Goal: Information Seeking & Learning: Learn about a topic

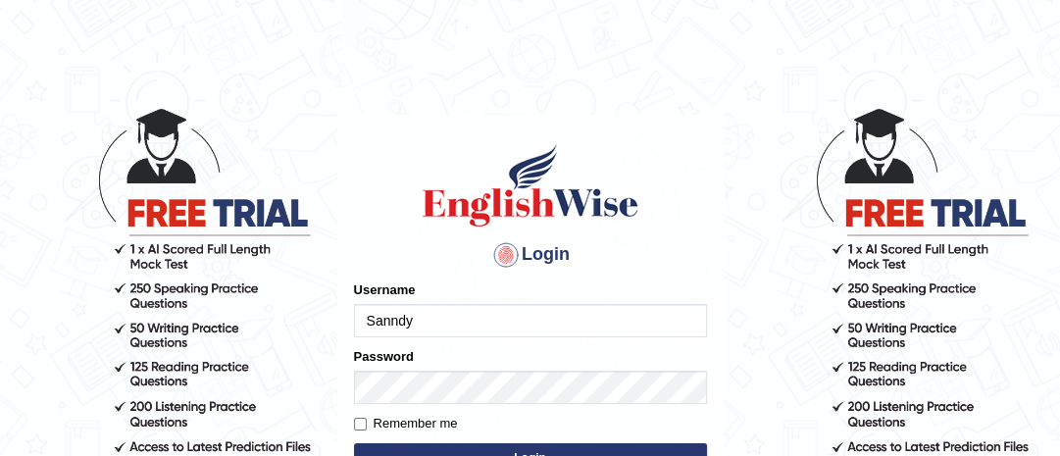
type input "Sanndy"
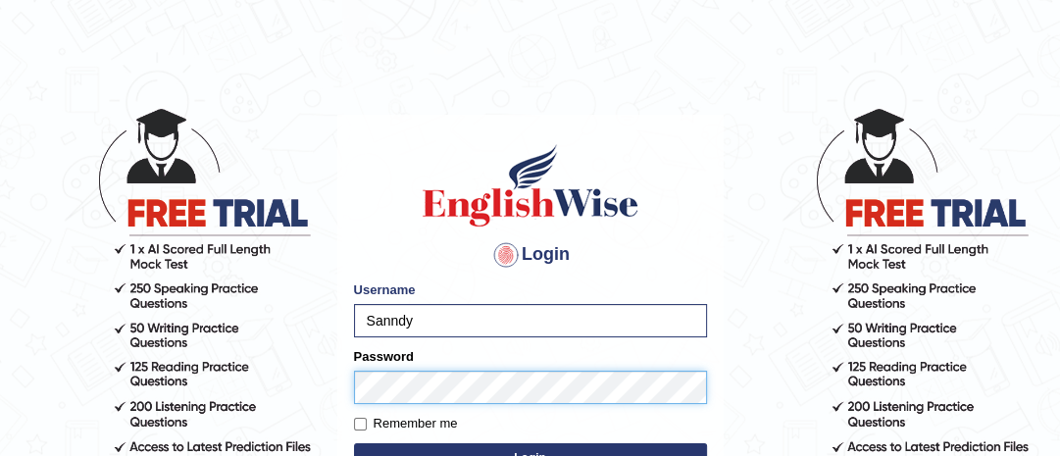
click at [354, 443] on button "Login" at bounding box center [530, 457] width 353 height 29
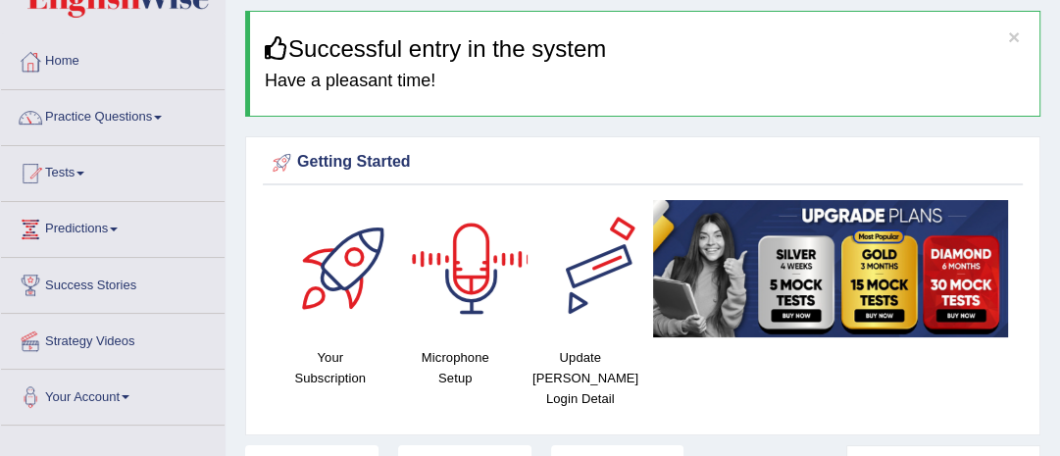
scroll to position [78, 0]
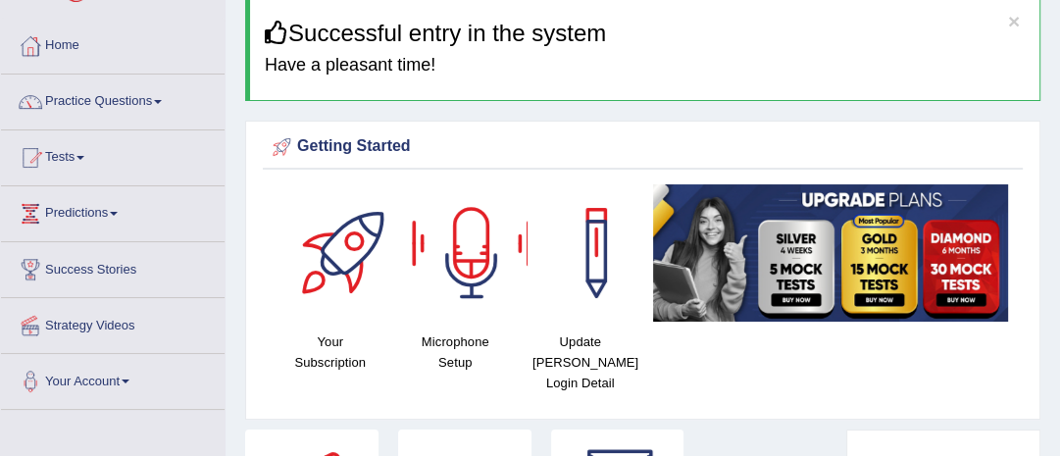
click at [462, 264] on div at bounding box center [471, 252] width 137 height 137
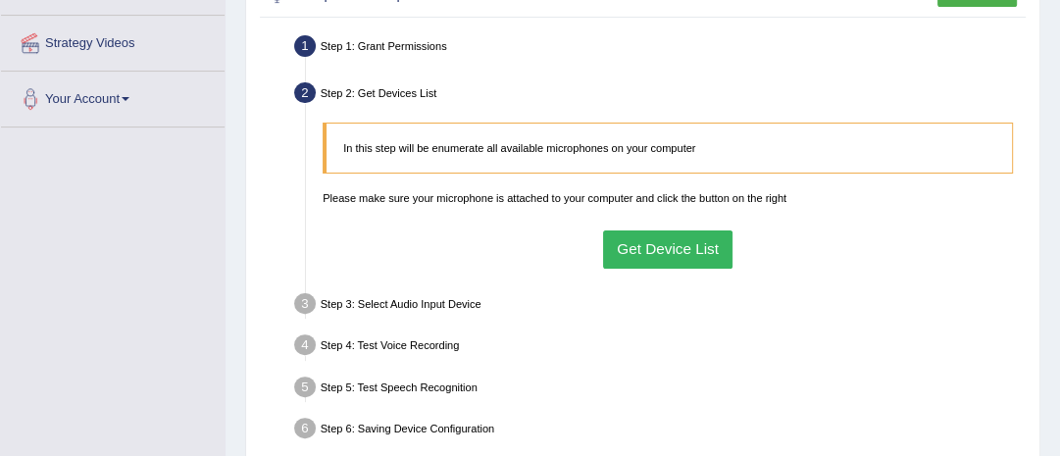
scroll to position [392, 0]
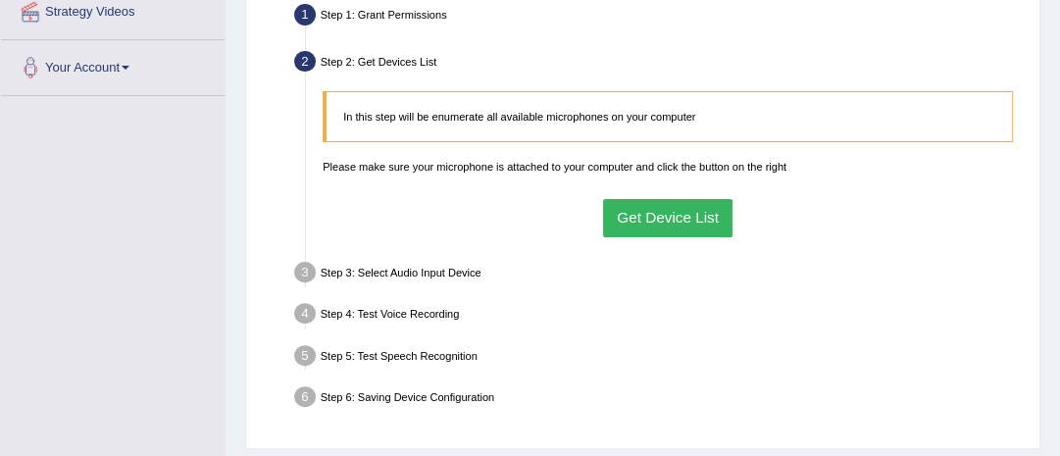
click at [694, 217] on button "Get Device List" at bounding box center [668, 218] width 130 height 38
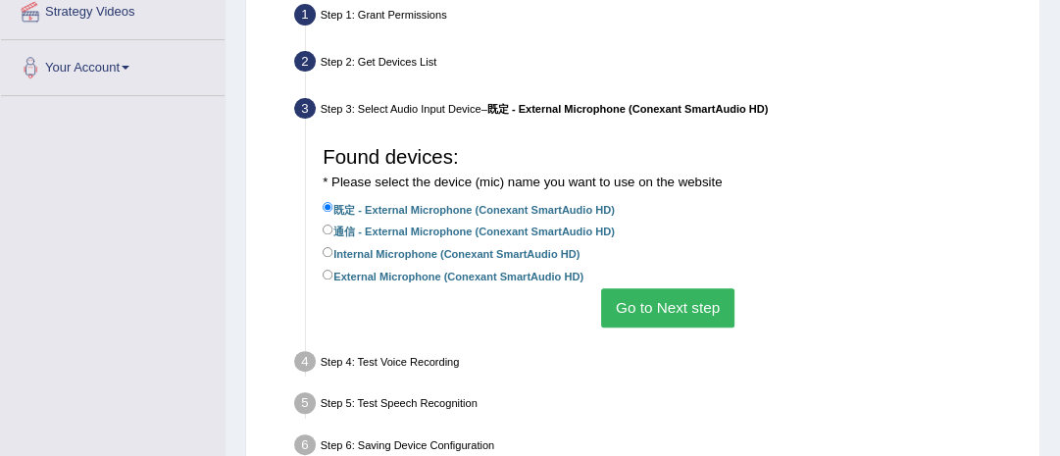
click at [650, 304] on button "Go to Next step" at bounding box center [667, 307] width 132 height 38
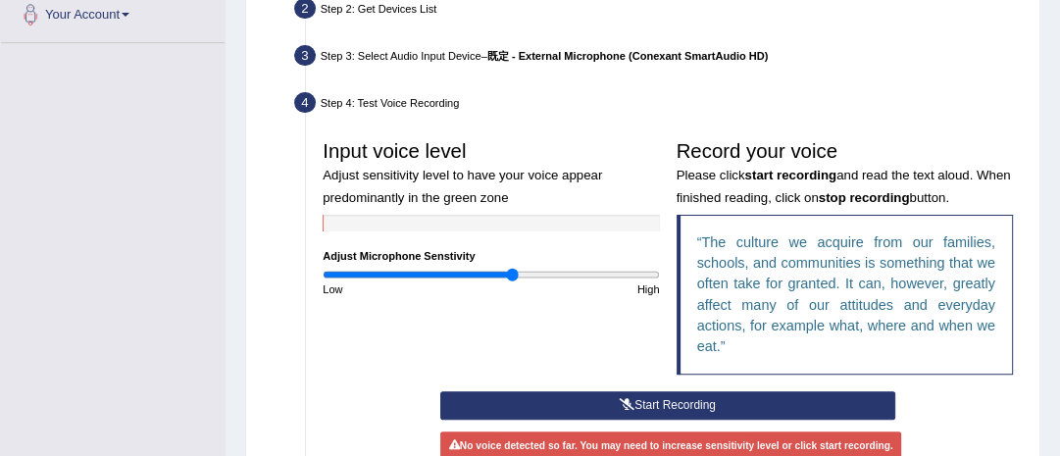
scroll to position [549, 0]
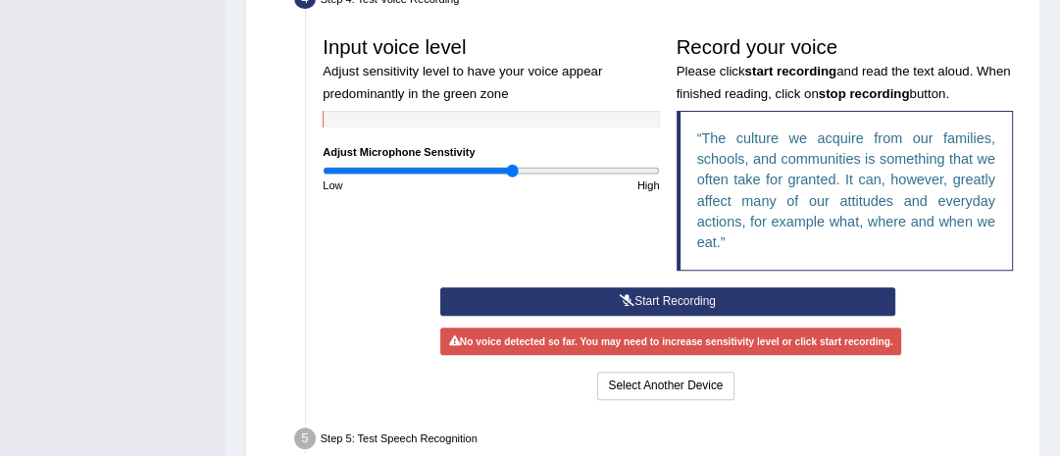
click at [594, 298] on button "Start Recording" at bounding box center [667, 301] width 454 height 28
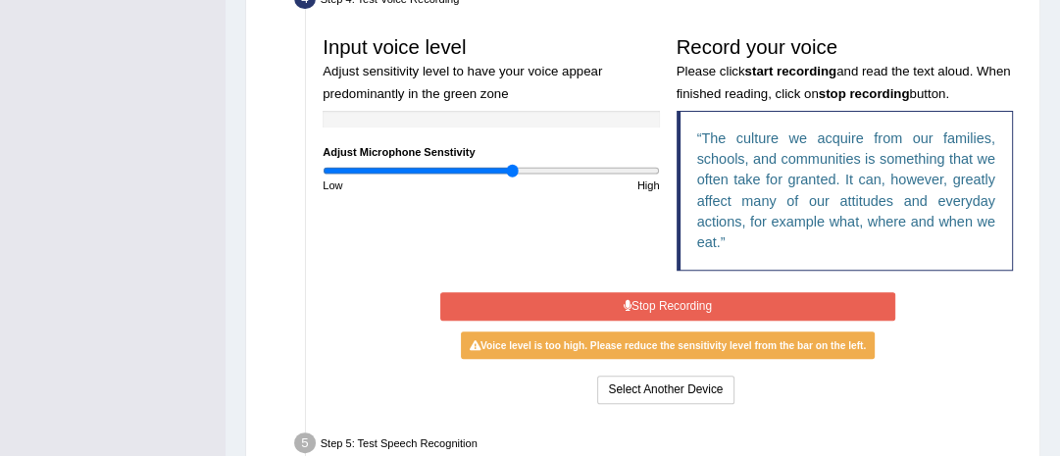
click at [644, 303] on button "Stop Recording" at bounding box center [667, 306] width 454 height 28
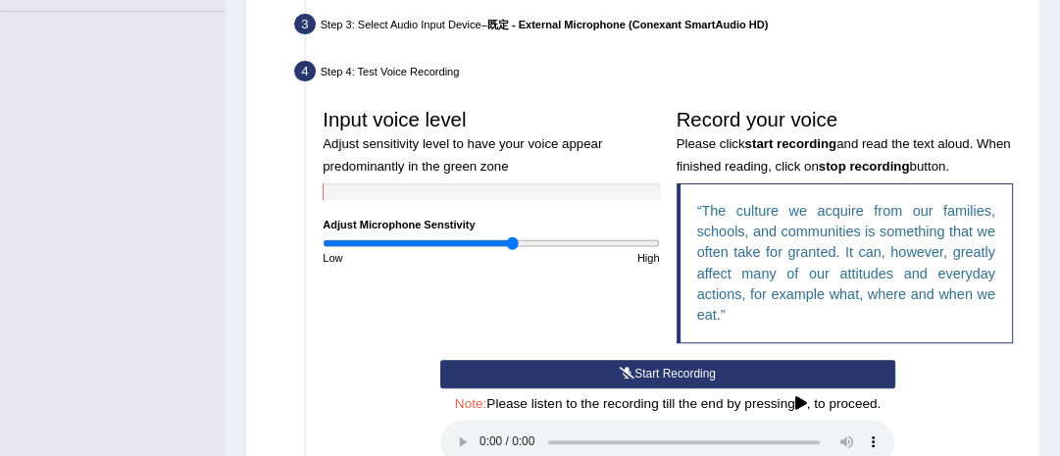
scroll to position [471, 0]
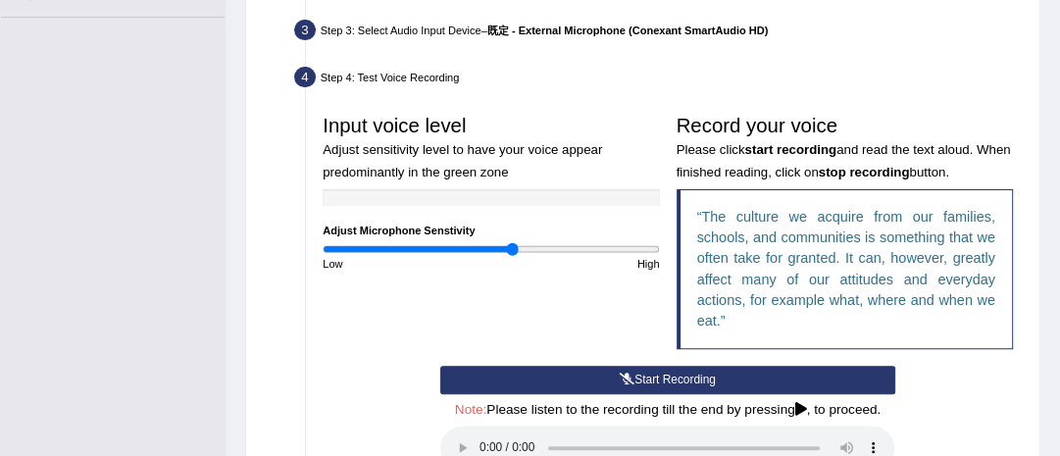
click at [491, 266] on div "High" at bounding box center [579, 264] width 177 height 16
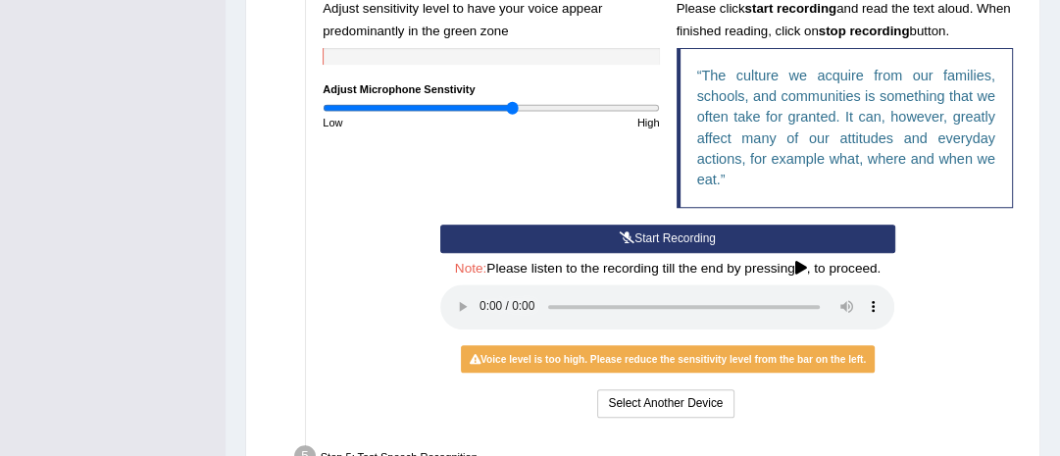
scroll to position [628, 0]
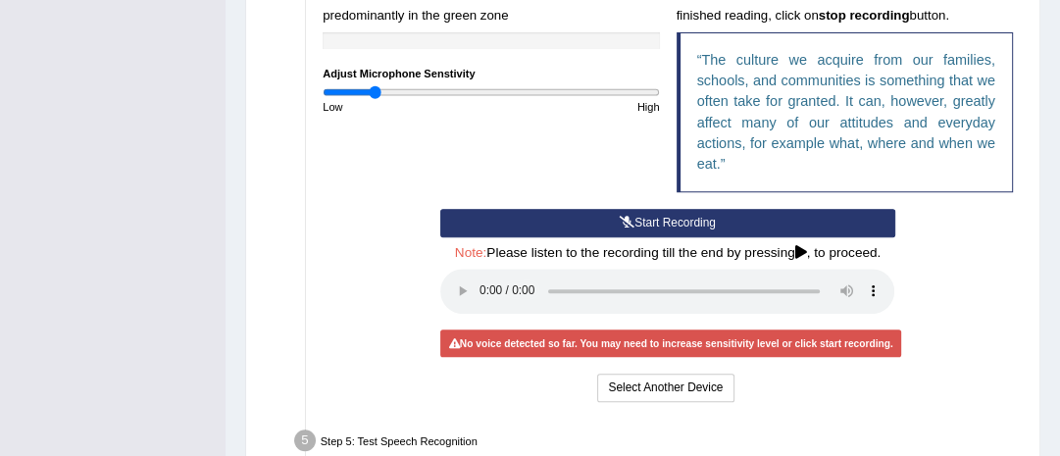
drag, startPoint x: 510, startPoint y: 90, endPoint x: 373, endPoint y: 100, distance: 137.7
click at [373, 99] on input "range" at bounding box center [491, 92] width 336 height 14
click at [637, 220] on button "Start Recording" at bounding box center [667, 223] width 454 height 28
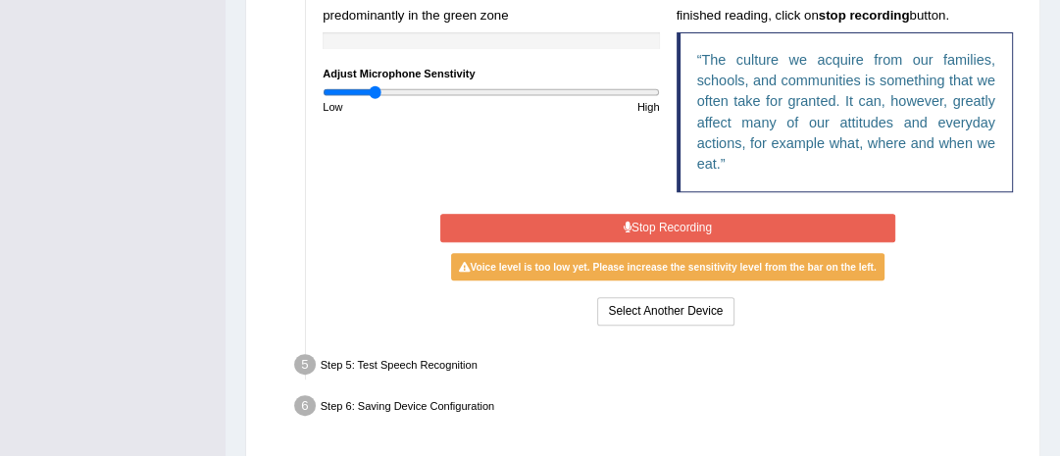
click at [604, 220] on button "Stop Recording" at bounding box center [667, 228] width 454 height 28
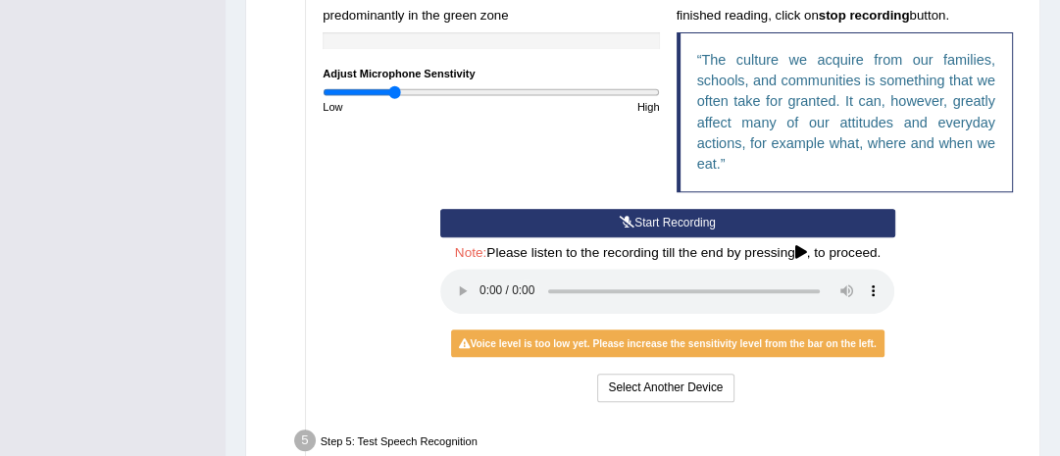
click at [393, 92] on input "range" at bounding box center [491, 92] width 336 height 14
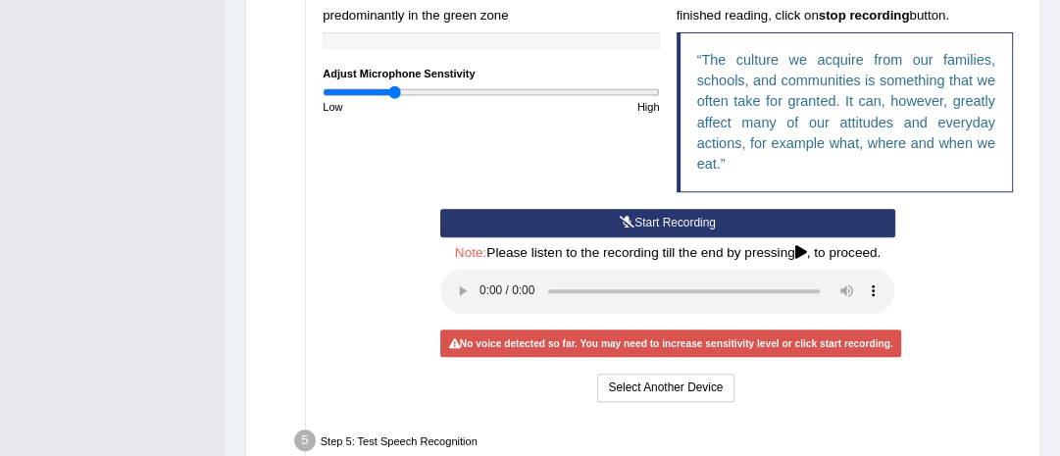
click at [609, 220] on button "Start Recording" at bounding box center [667, 223] width 454 height 28
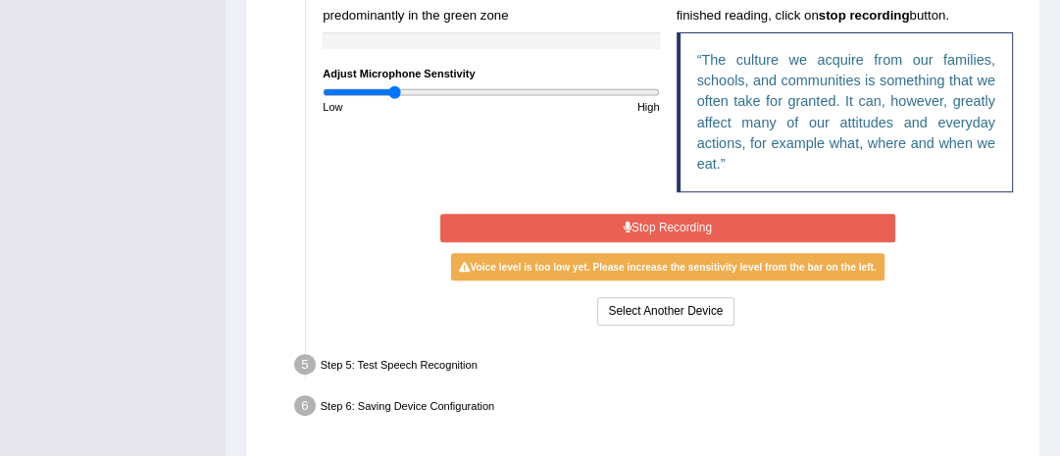
click at [608, 224] on button "Stop Recording" at bounding box center [667, 228] width 454 height 28
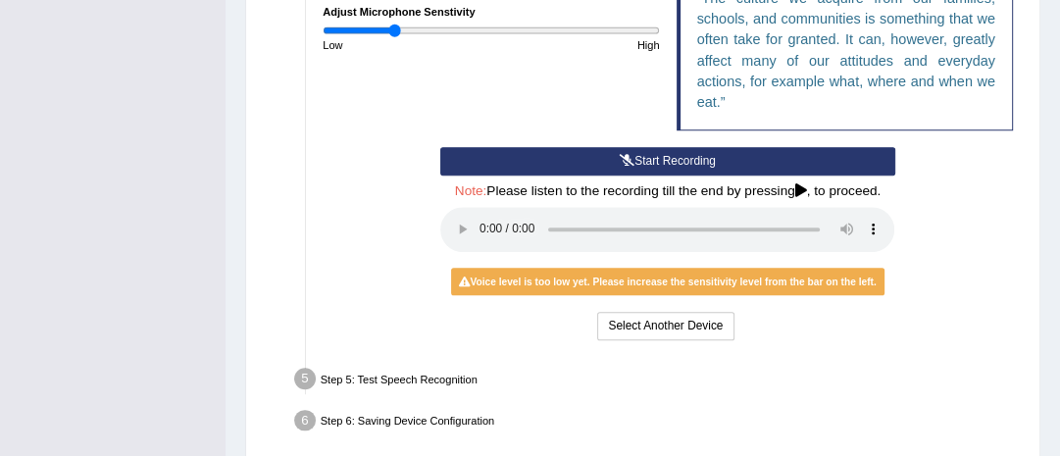
scroll to position [689, 0]
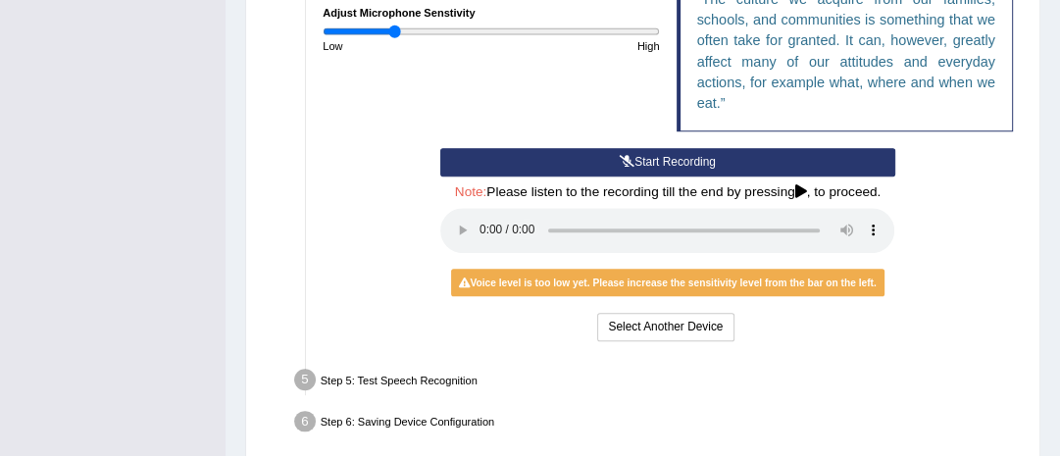
click at [557, 160] on button "Start Recording" at bounding box center [667, 162] width 454 height 28
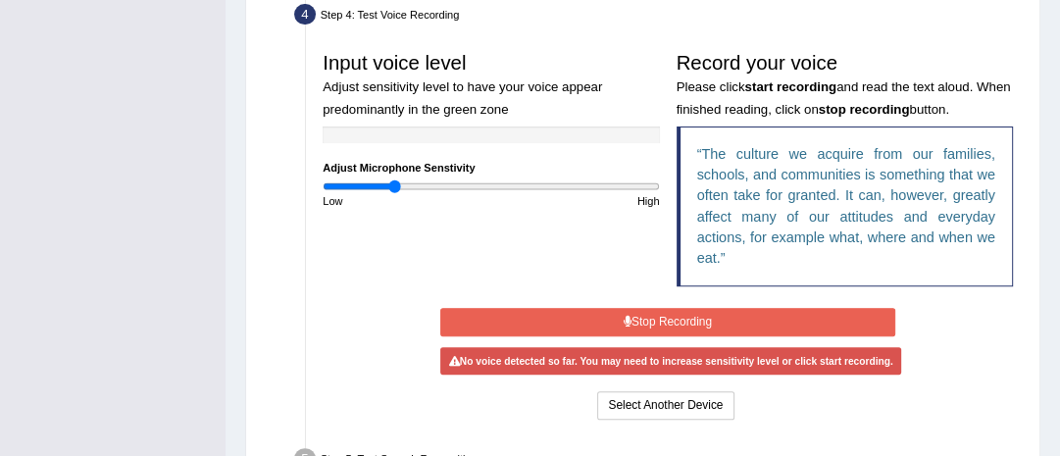
scroll to position [532, 0]
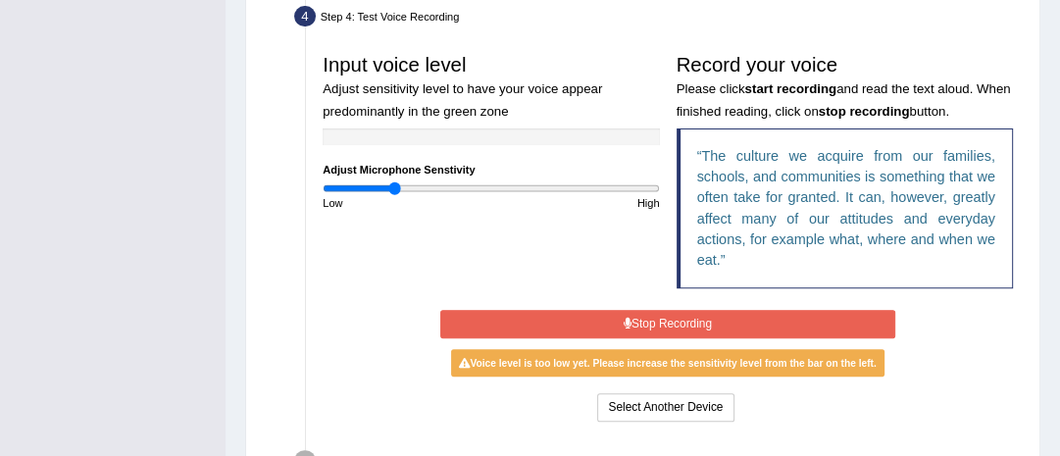
click at [664, 317] on button "Stop Recording" at bounding box center [667, 324] width 454 height 28
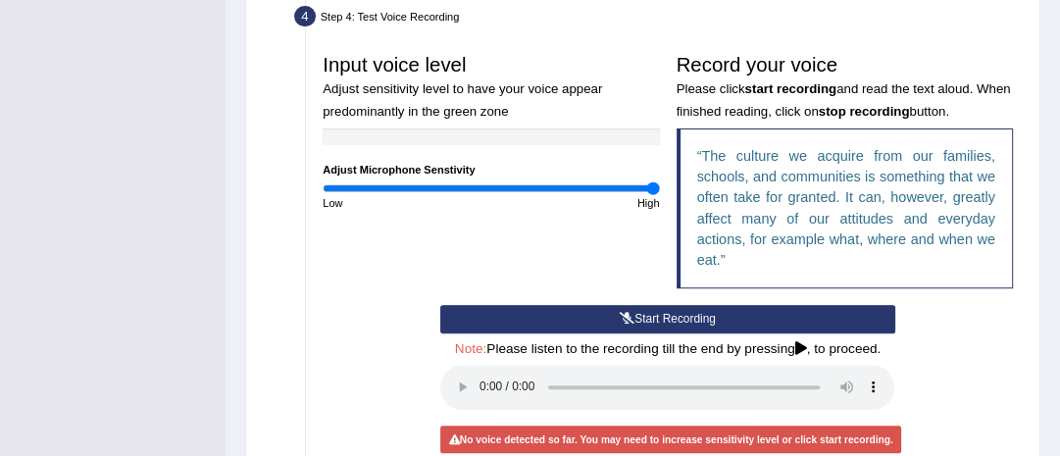
drag, startPoint x: 394, startPoint y: 186, endPoint x: 663, endPoint y: 188, distance: 268.8
click at [659, 188] on input "range" at bounding box center [491, 188] width 336 height 14
click at [664, 318] on button "Start Recording" at bounding box center [667, 319] width 454 height 28
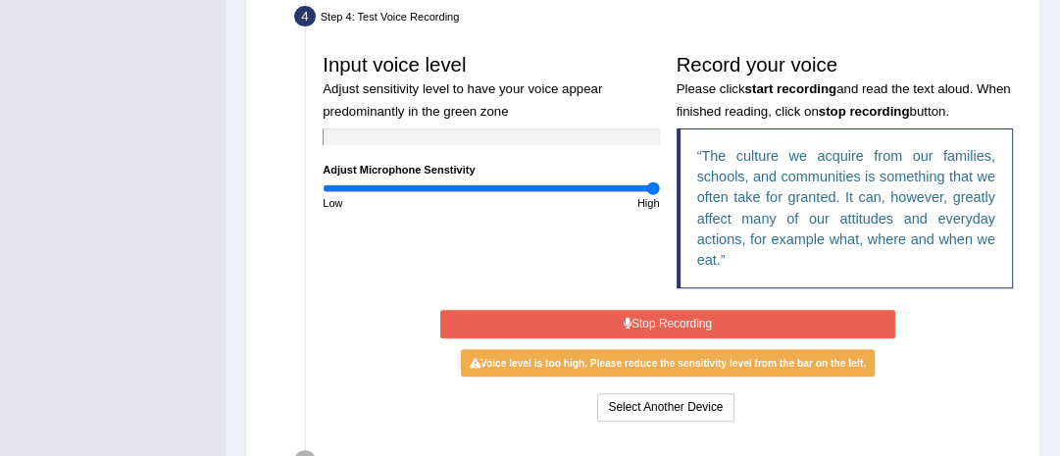
click at [679, 332] on button "Stop Recording" at bounding box center [667, 324] width 454 height 28
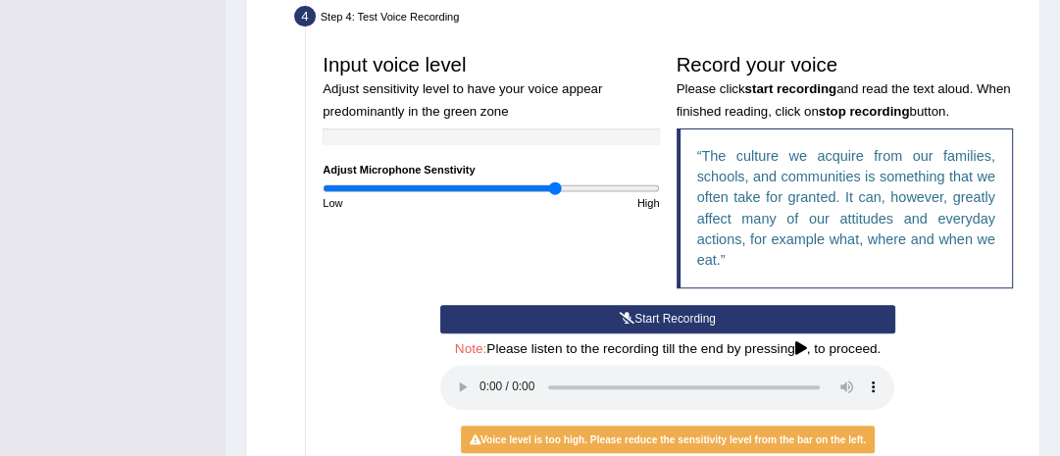
click at [556, 184] on input "range" at bounding box center [491, 188] width 336 height 14
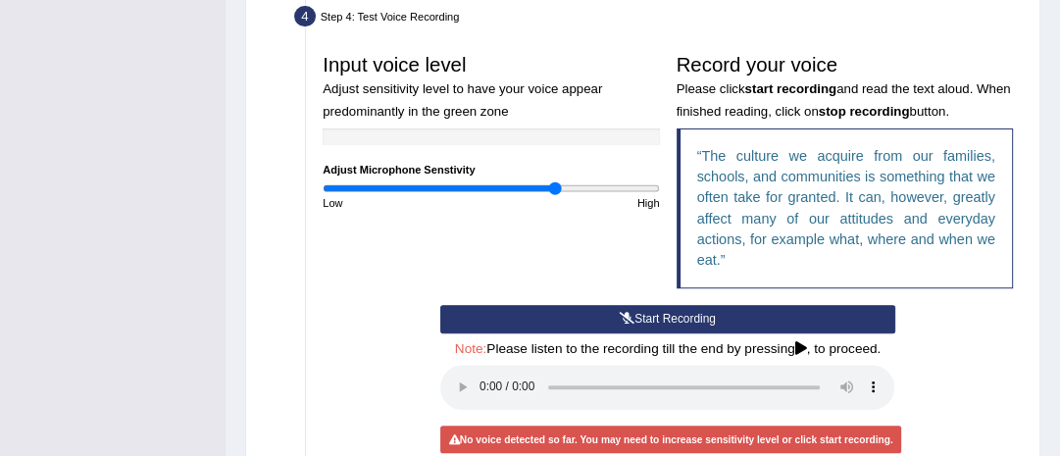
click at [627, 313] on icon at bounding box center [627, 319] width 15 height 12
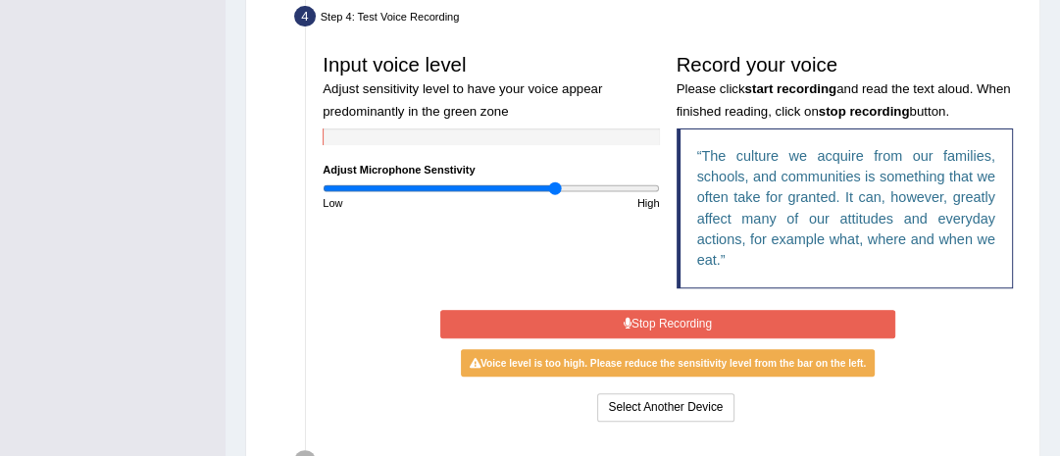
click at [649, 326] on button "Stop Recording" at bounding box center [667, 324] width 454 height 28
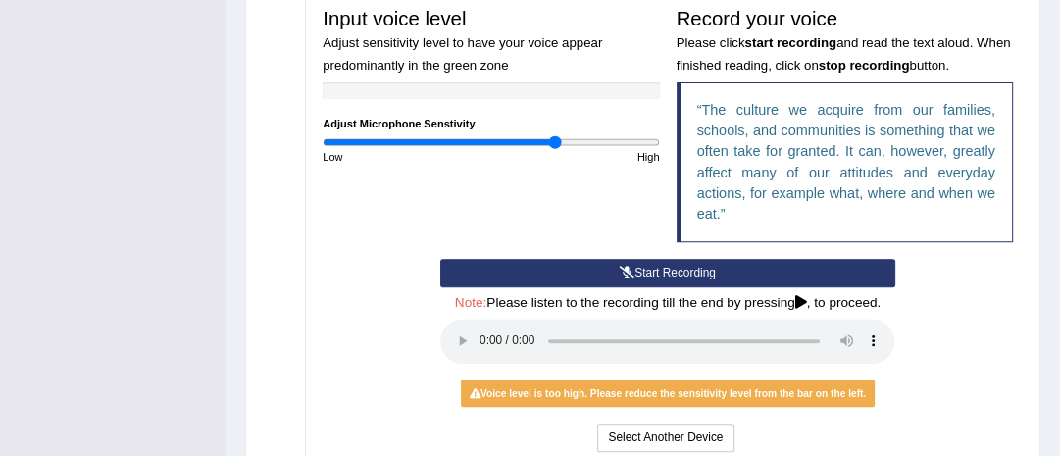
scroll to position [610, 0]
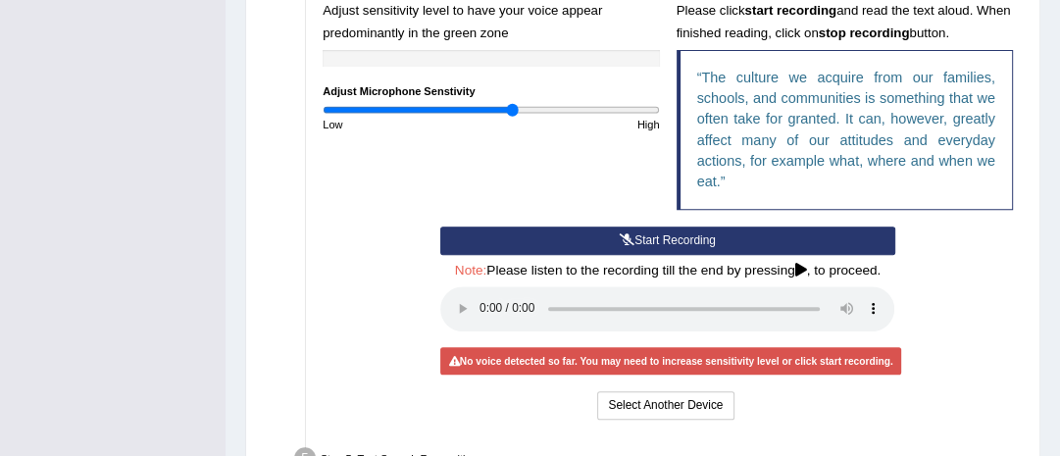
click at [511, 109] on input "range" at bounding box center [491, 110] width 336 height 14
click at [679, 232] on button "Start Recording" at bounding box center [667, 241] width 454 height 28
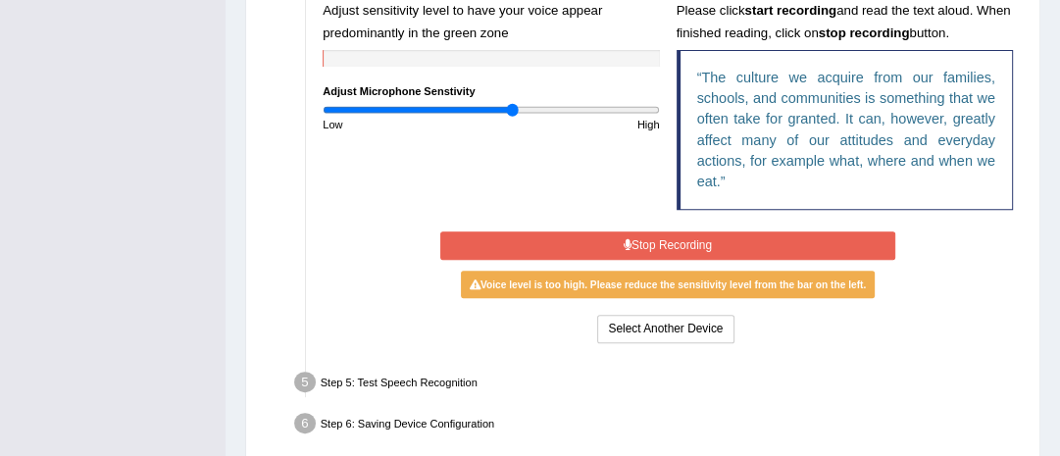
click at [700, 241] on button "Stop Recording" at bounding box center [667, 246] width 454 height 28
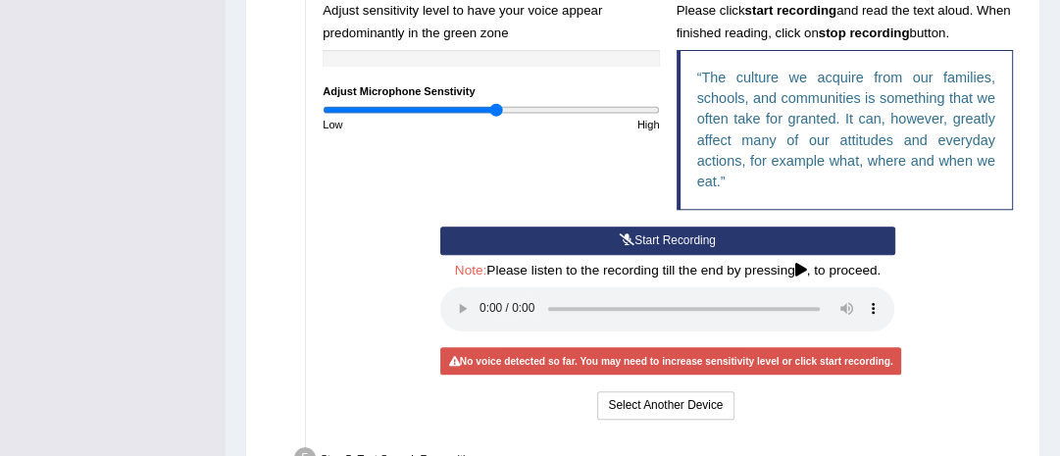
type input "1.04"
click at [495, 106] on input "range" at bounding box center [491, 110] width 336 height 14
click at [667, 235] on button "Start Recording" at bounding box center [667, 241] width 454 height 28
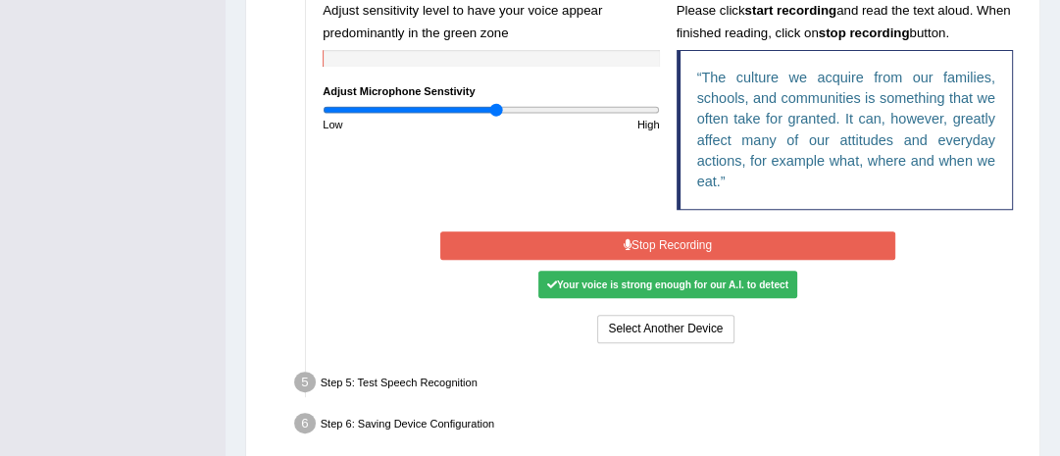
click at [657, 245] on button "Stop Recording" at bounding box center [667, 246] width 454 height 28
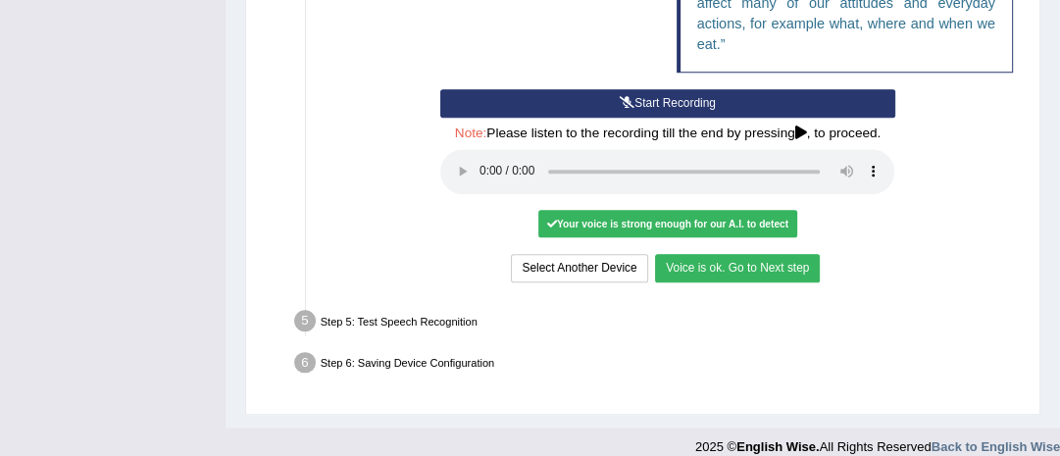
scroll to position [767, 0]
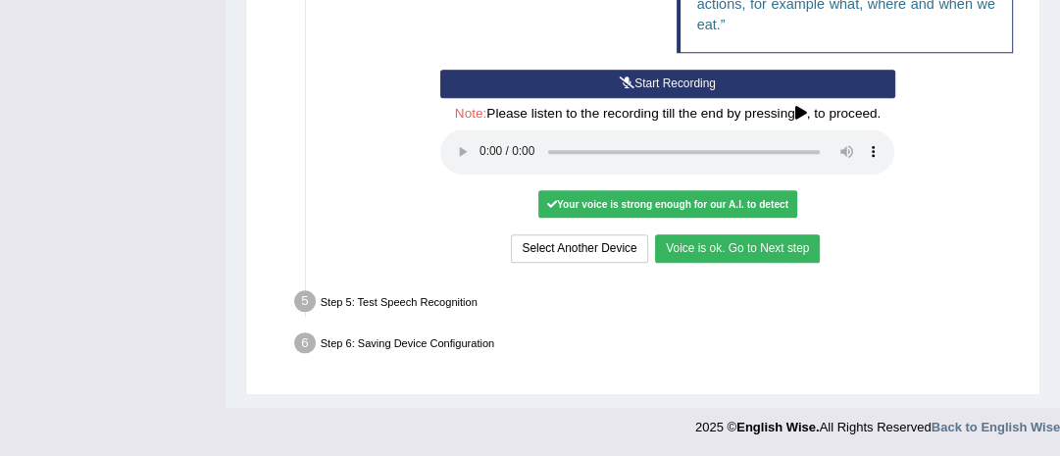
click at [764, 253] on button "Voice is ok. Go to Next step" at bounding box center [737, 248] width 165 height 28
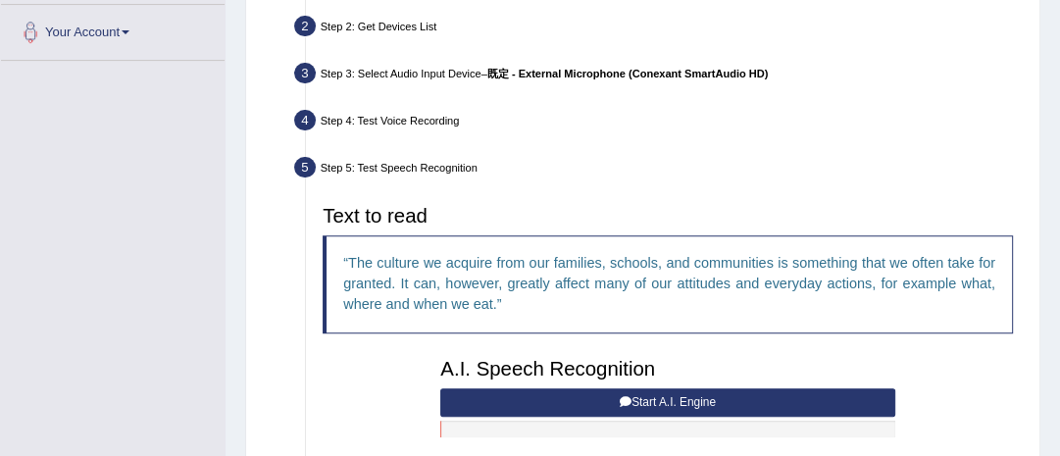
scroll to position [444, 0]
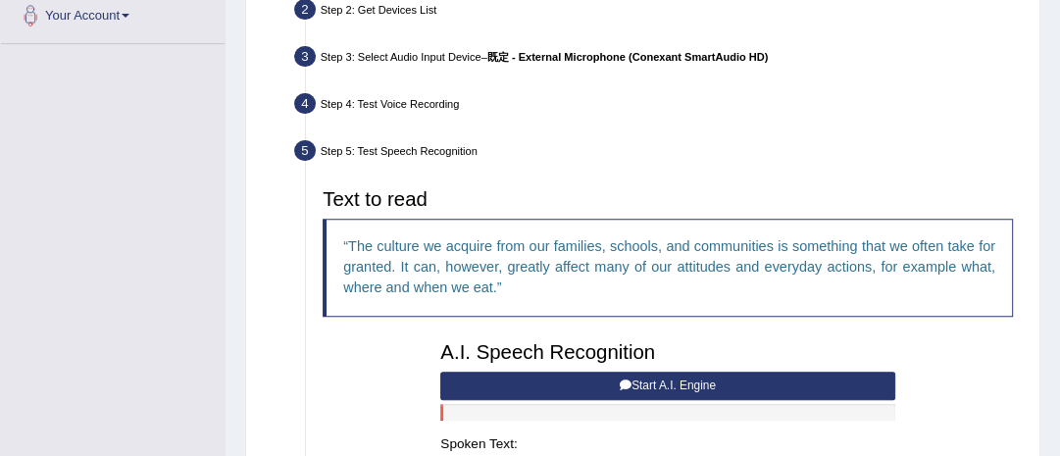
click at [648, 383] on button "Start A.I. Engine" at bounding box center [667, 386] width 454 height 28
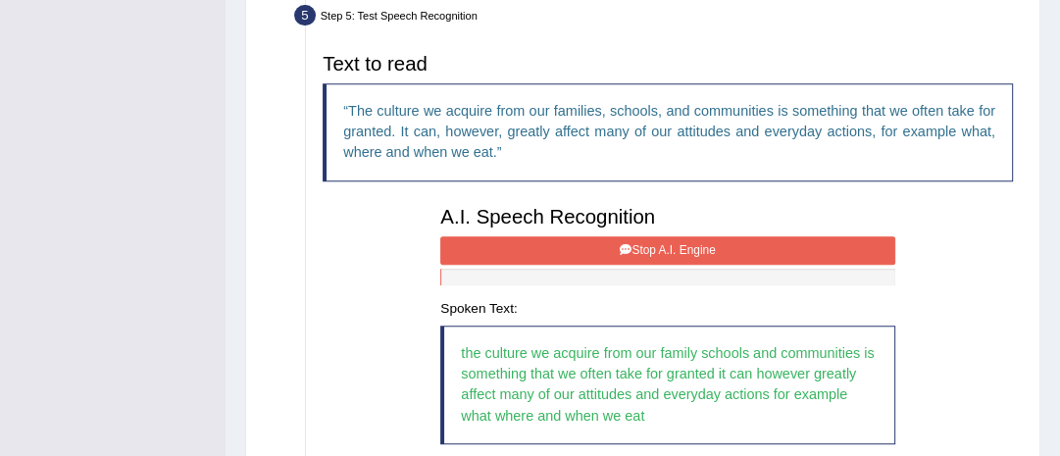
scroll to position [601, 0]
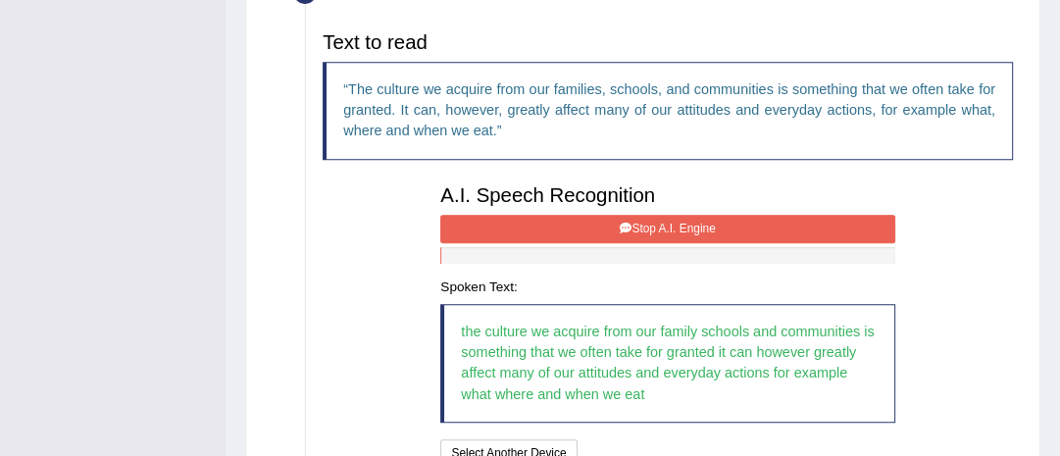
click at [655, 219] on button "Stop A.I. Engine" at bounding box center [667, 229] width 454 height 28
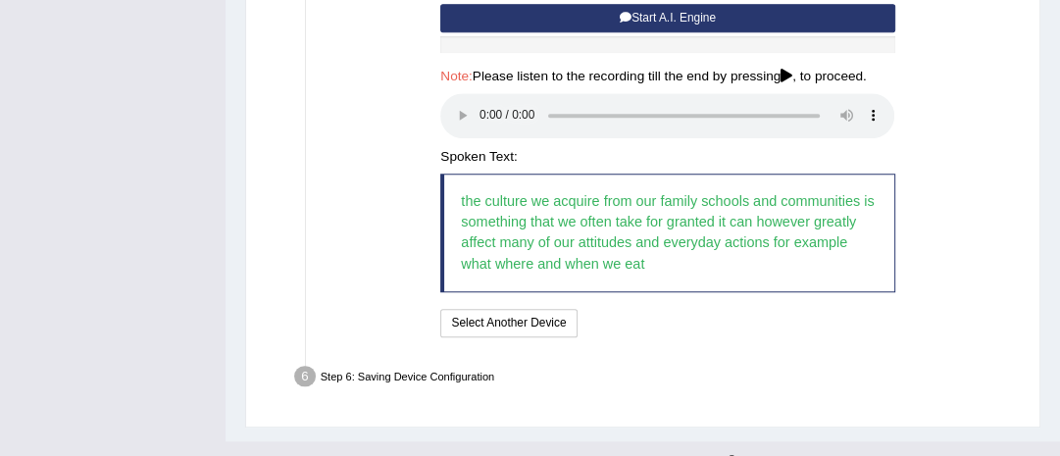
scroll to position [845, 0]
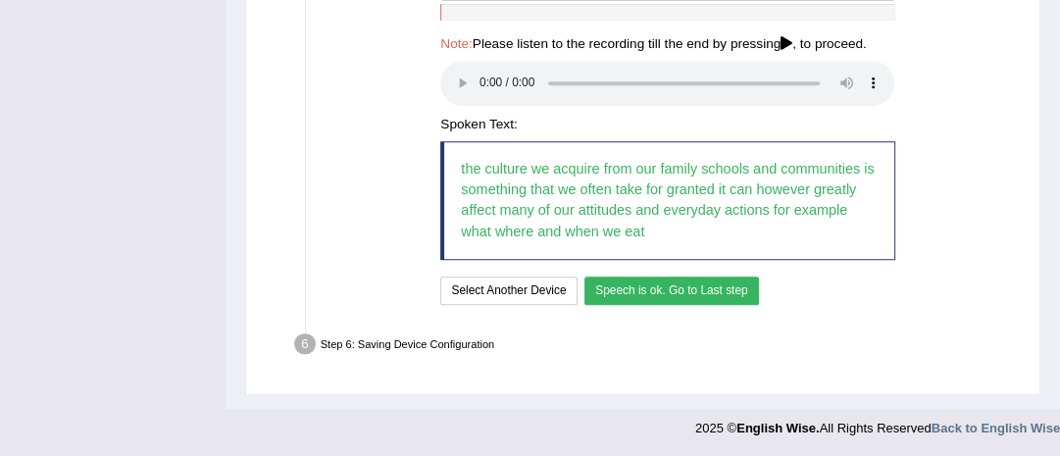
click at [651, 288] on button "Speech is ok. Go to Last step" at bounding box center [672, 291] width 175 height 28
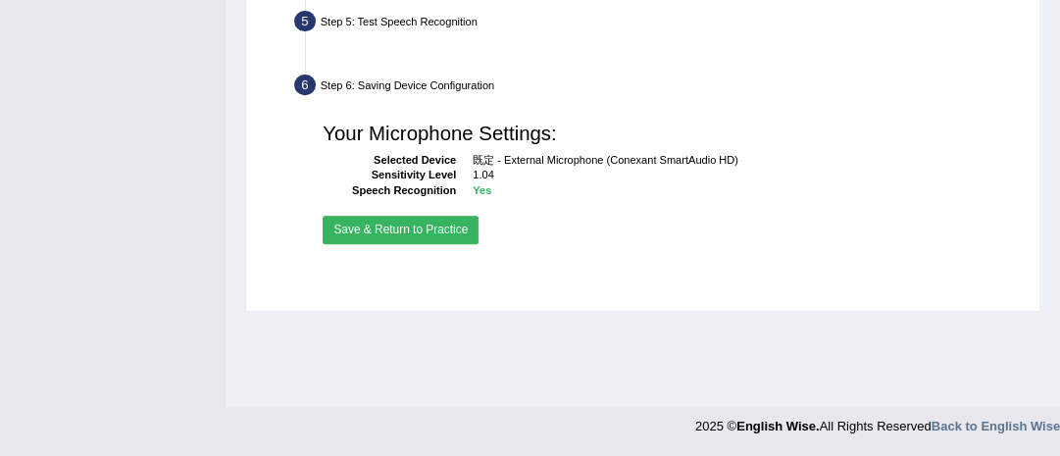
scroll to position [574, 0]
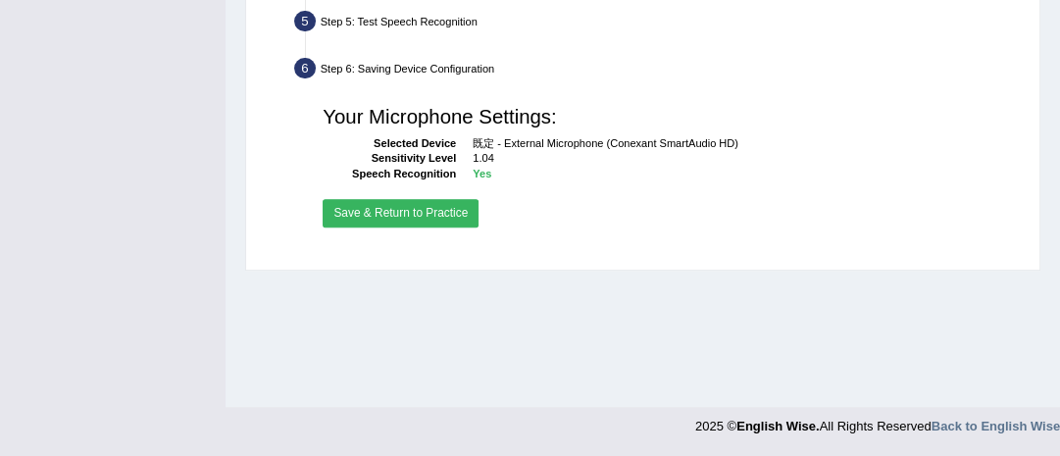
click at [421, 211] on button "Save & Return to Practice" at bounding box center [401, 213] width 156 height 28
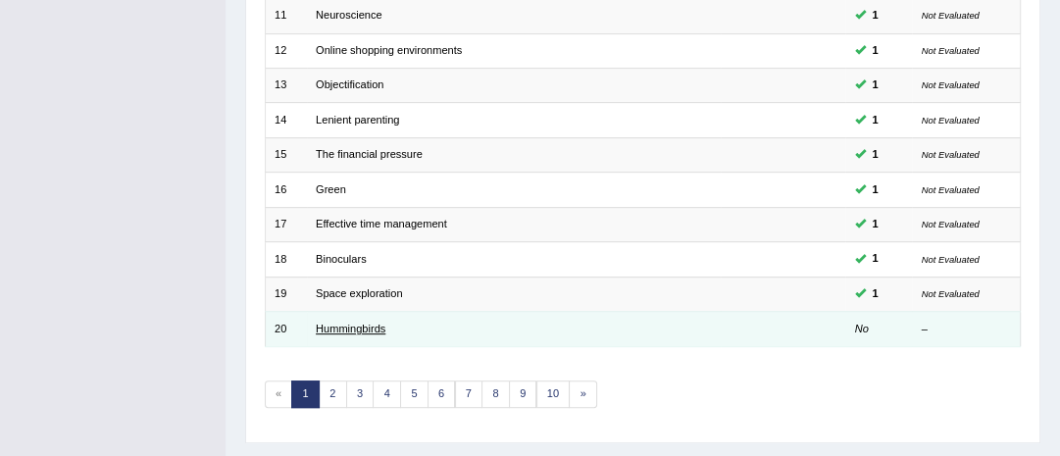
click at [358, 326] on link "Hummingbirds" at bounding box center [351, 329] width 70 height 12
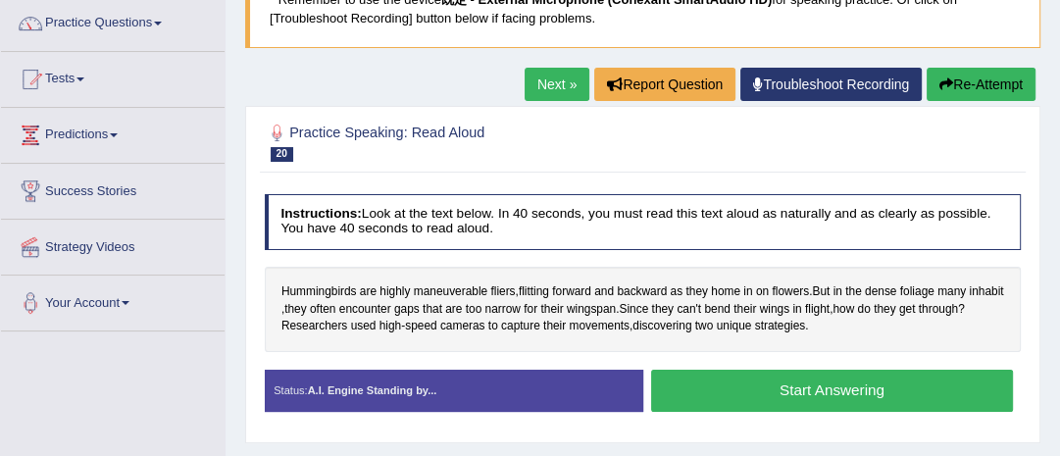
click at [808, 387] on button "Start Answering" at bounding box center [832, 391] width 362 height 42
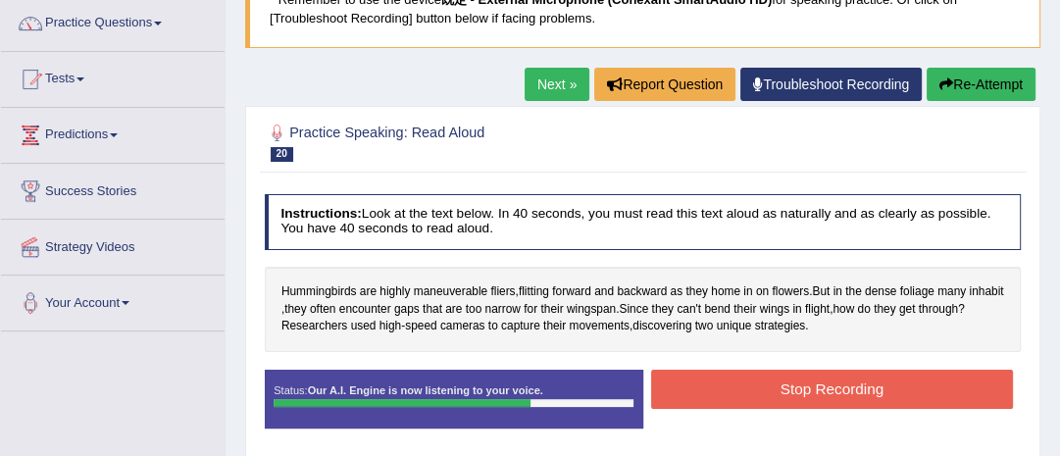
click at [821, 382] on button "Stop Recording" at bounding box center [832, 389] width 362 height 38
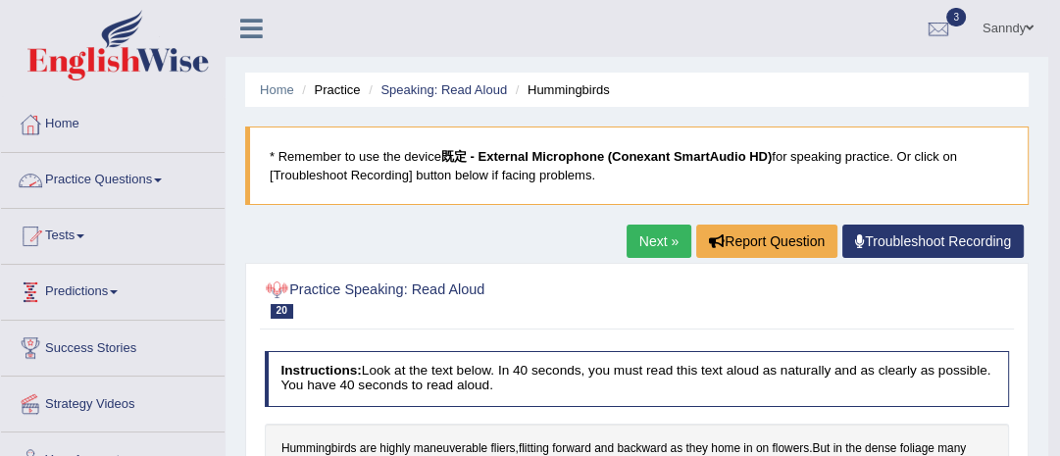
click at [105, 182] on link "Practice Questions" at bounding box center [113, 177] width 224 height 49
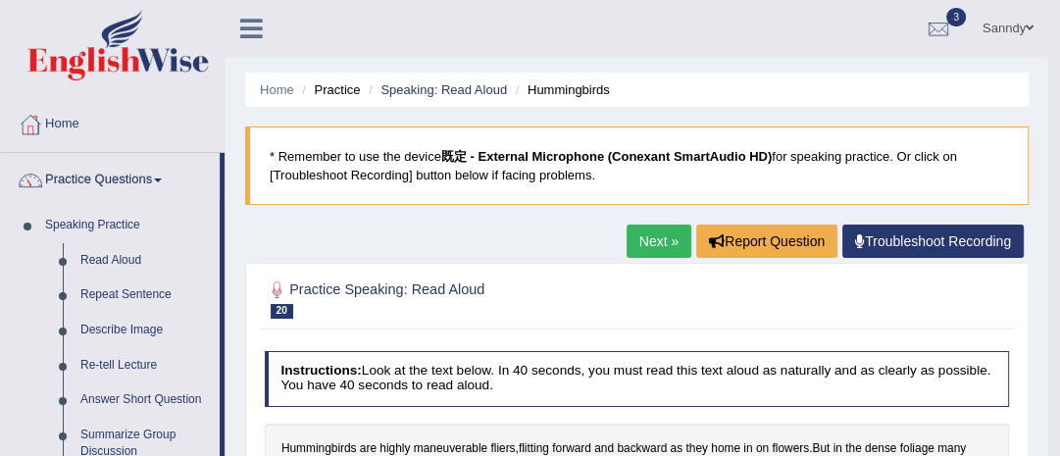
click at [648, 235] on link "Next »" at bounding box center [659, 241] width 65 height 33
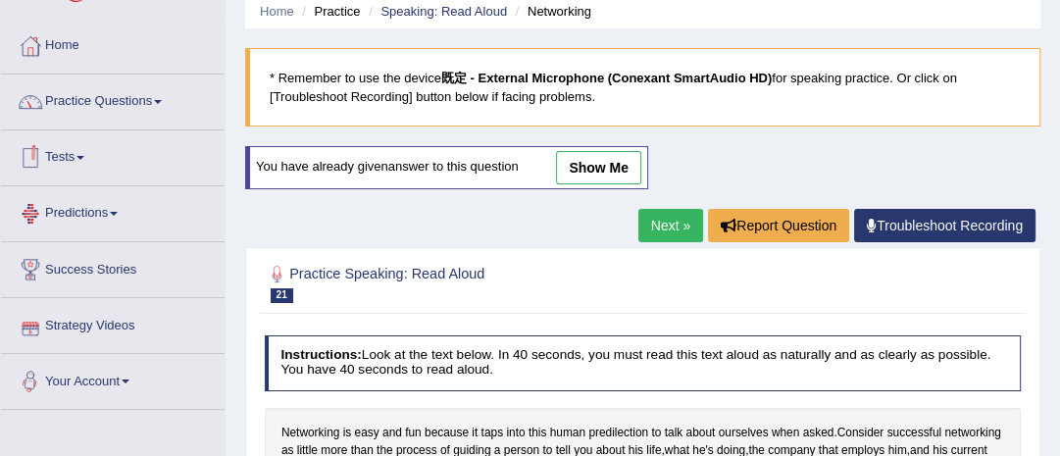
click at [127, 98] on link "Practice Questions" at bounding box center [113, 99] width 224 height 49
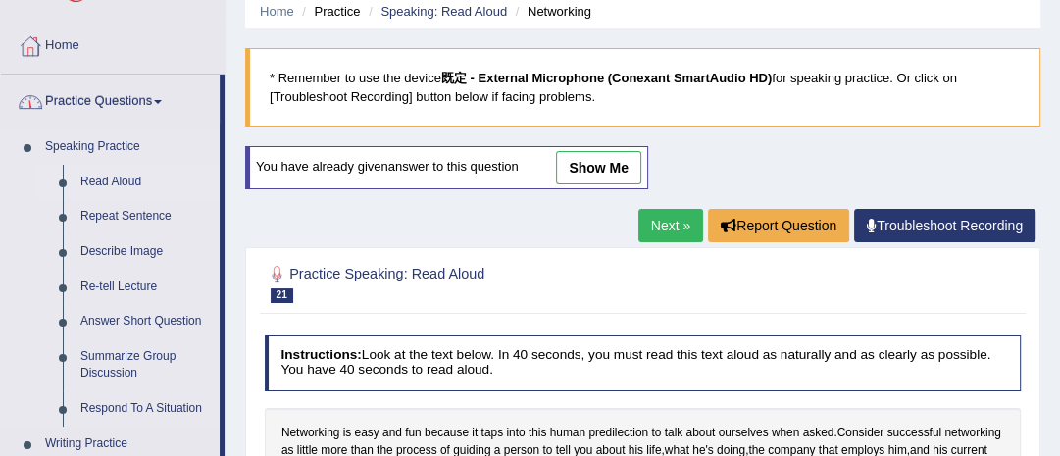
click at [129, 181] on link "Read Aloud" at bounding box center [146, 182] width 148 height 35
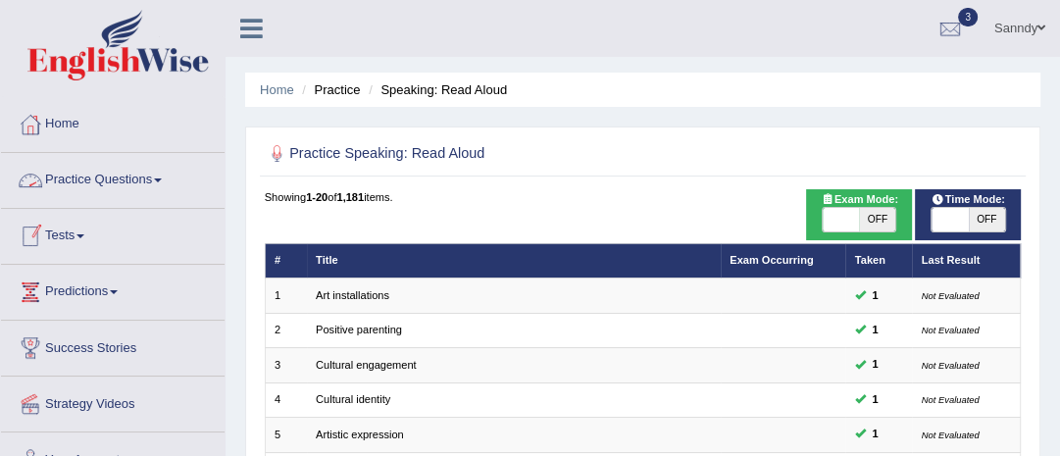
click at [96, 181] on link "Practice Questions" at bounding box center [113, 177] width 224 height 49
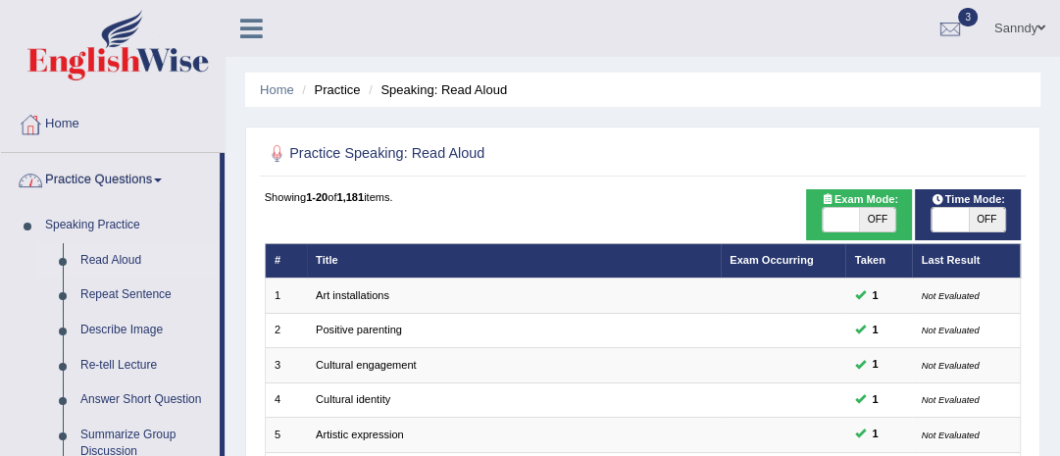
click at [137, 181] on link "Practice Questions" at bounding box center [110, 177] width 219 height 49
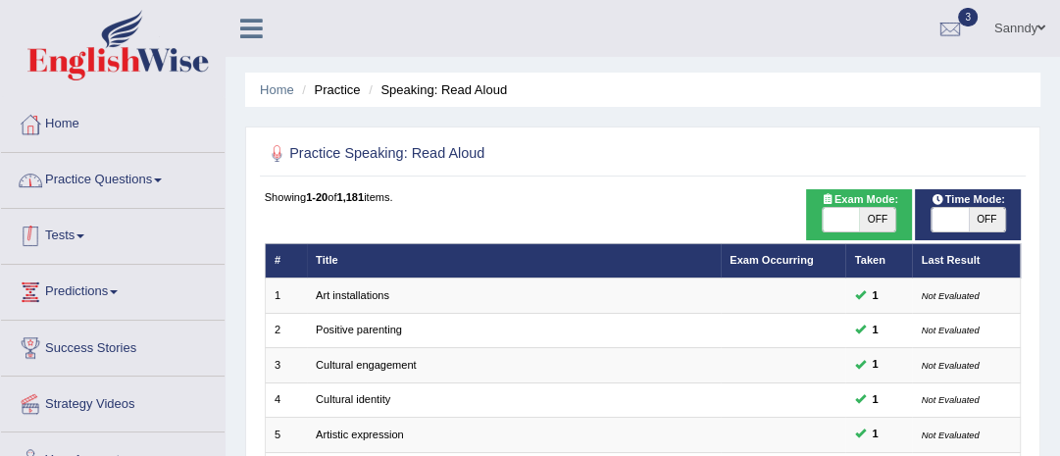
click at [53, 239] on link "Tests" at bounding box center [113, 233] width 224 height 49
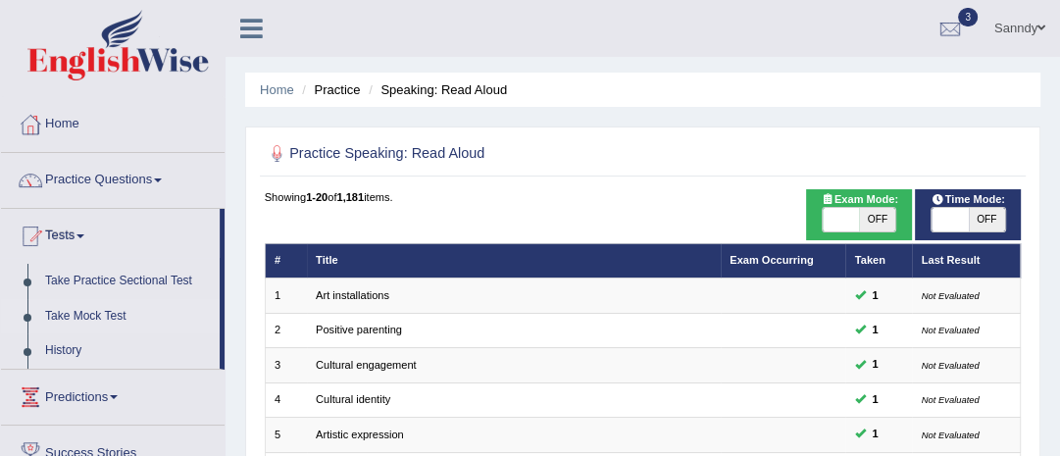
click at [107, 316] on link "Take Mock Test" at bounding box center [127, 316] width 183 height 35
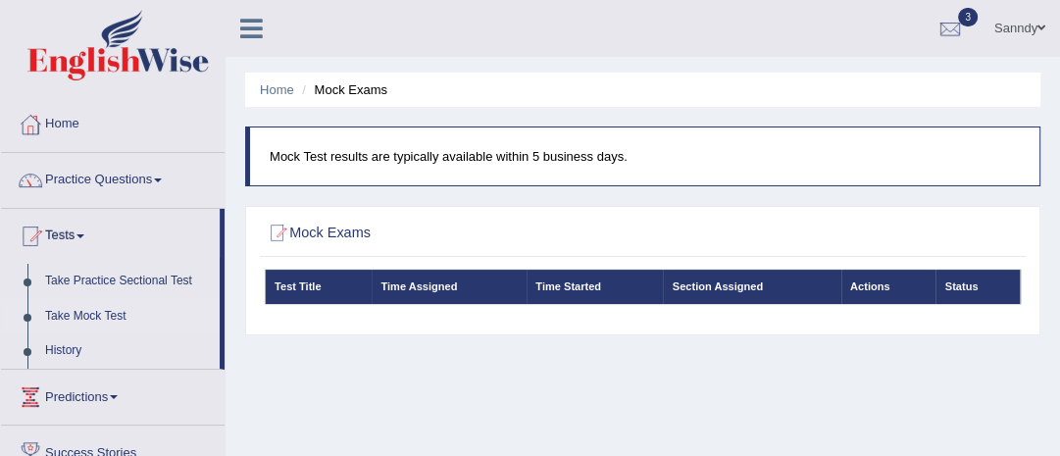
scroll to position [78, 0]
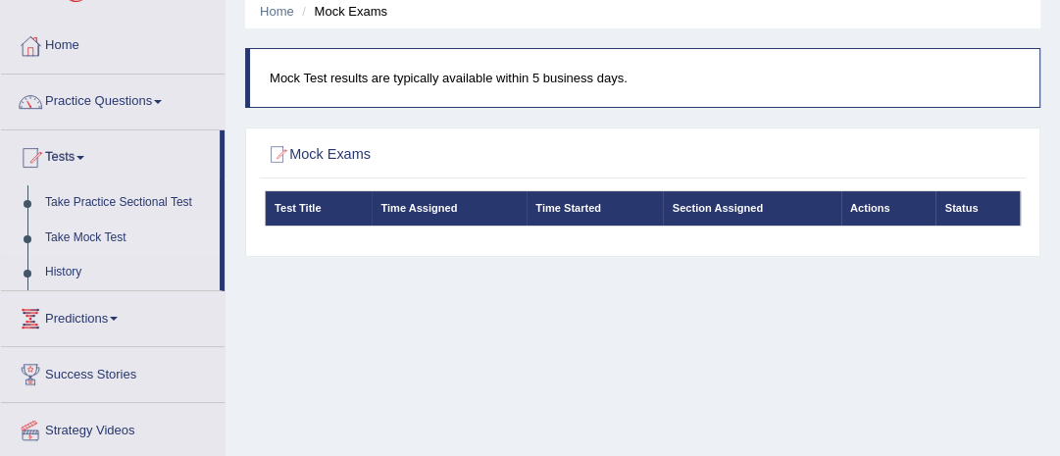
click at [316, 150] on h2 "Mock Exams" at bounding box center [499, 155] width 469 height 26
click at [401, 206] on th "Time Assigned" at bounding box center [449, 208] width 155 height 34
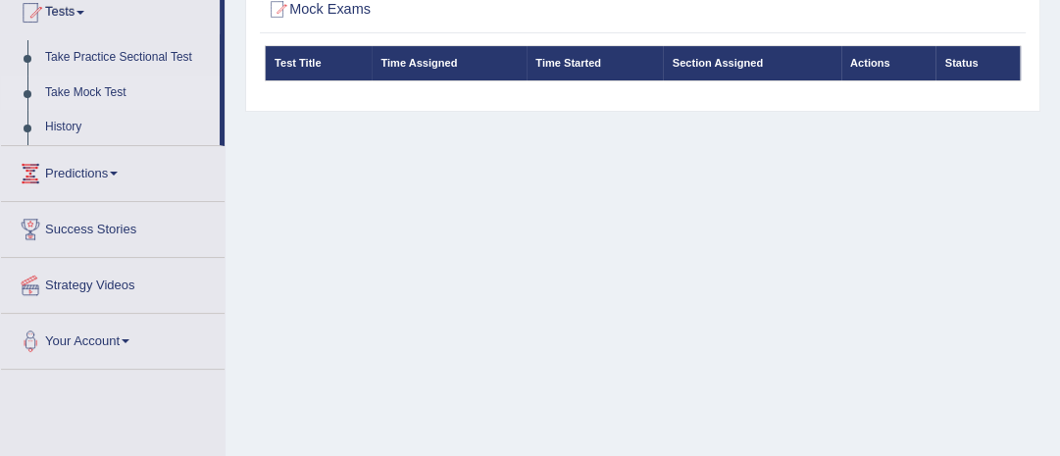
scroll to position [0, 0]
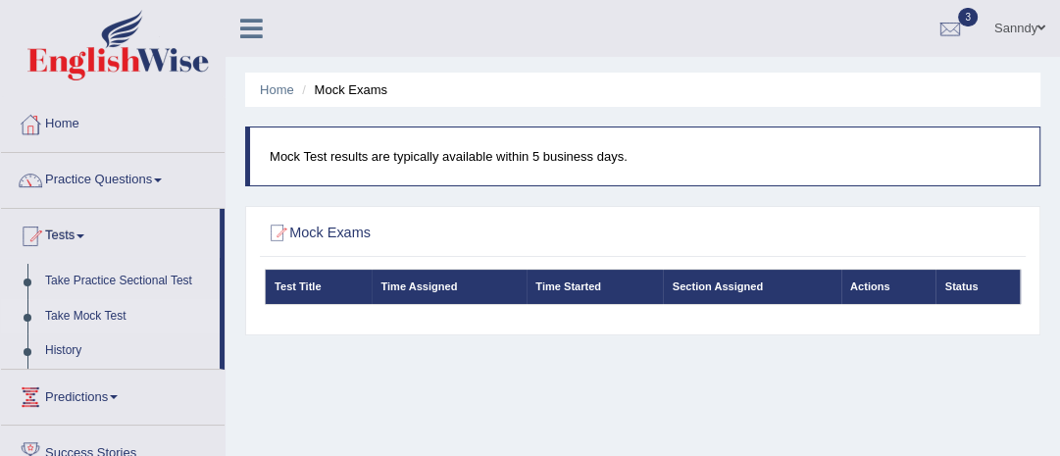
click at [90, 314] on link "Take Mock Test" at bounding box center [127, 316] width 183 height 35
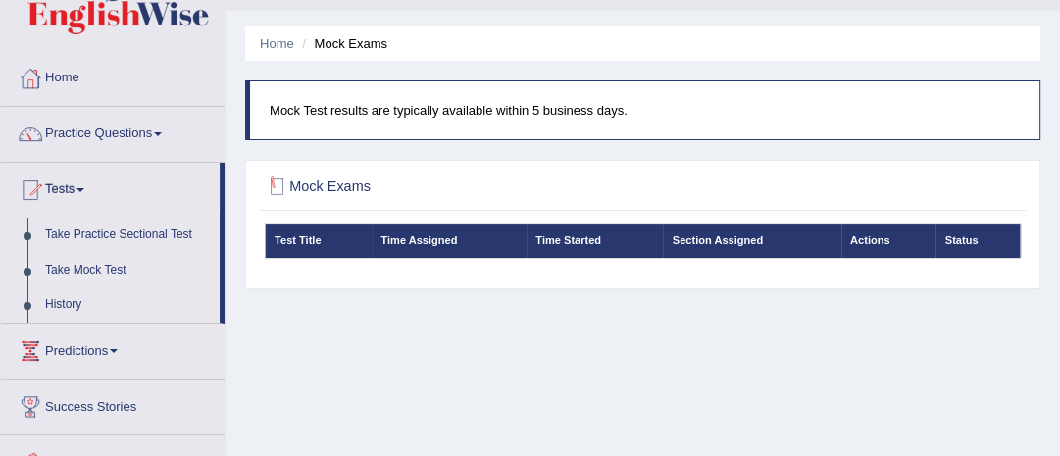
scroll to position [78, 0]
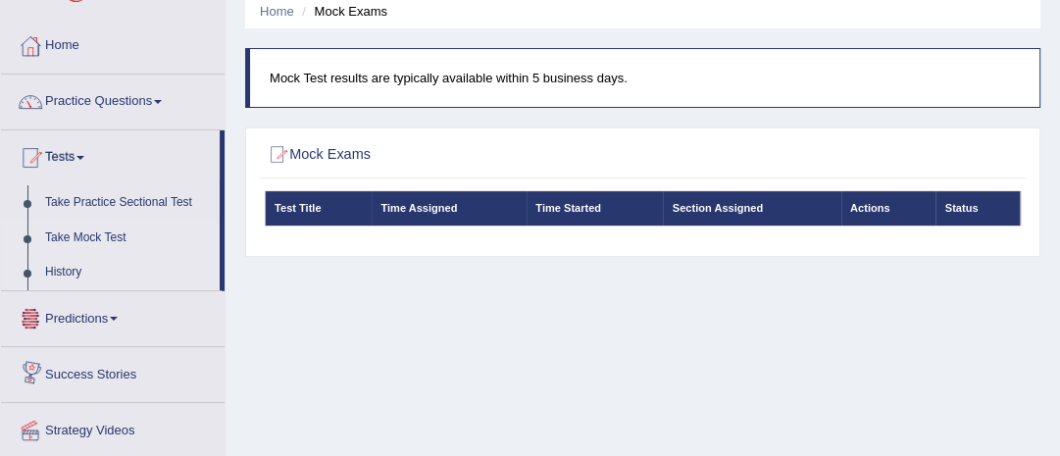
click at [55, 269] on link "History" at bounding box center [127, 272] width 183 height 35
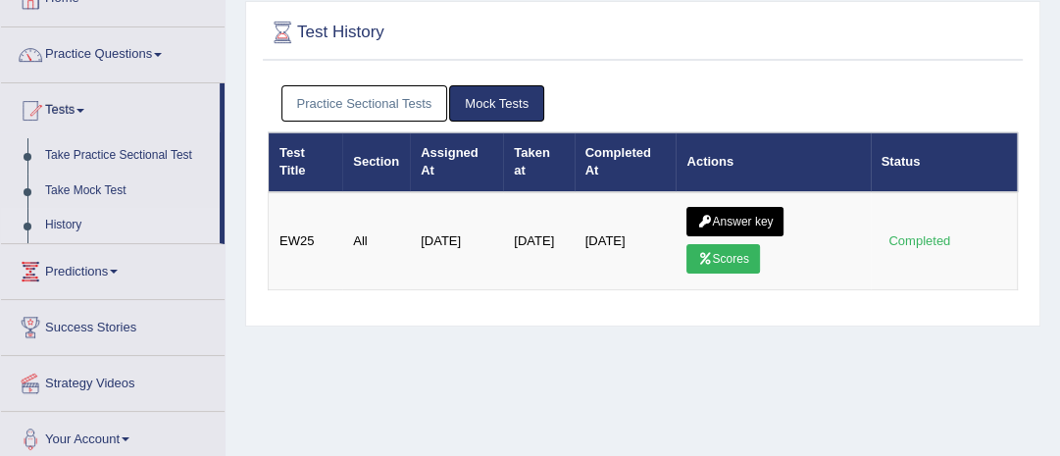
scroll to position [157, 0]
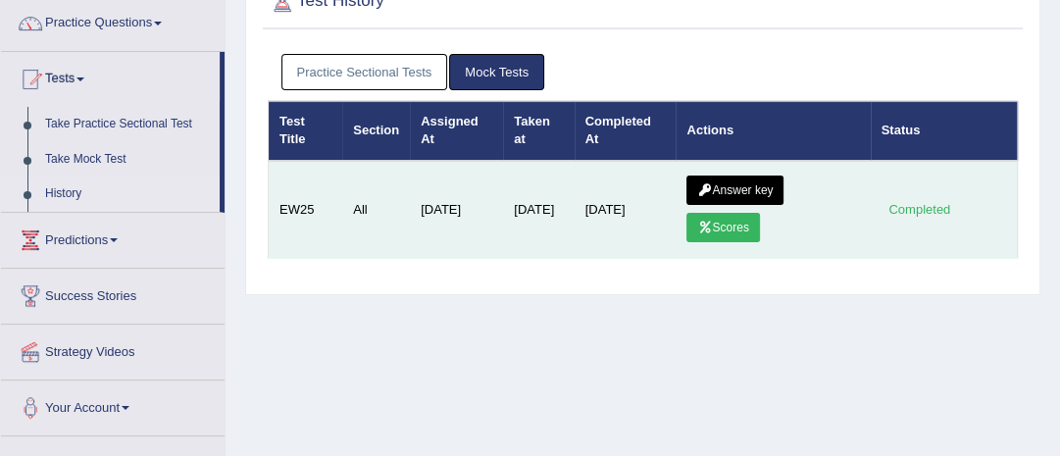
click at [725, 226] on link "Scores" at bounding box center [723, 227] width 73 height 29
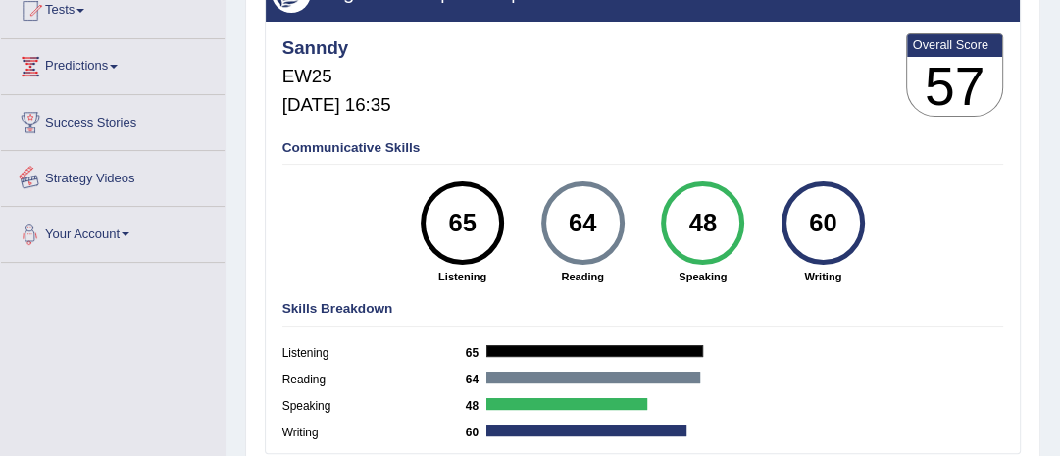
scroll to position [78, 0]
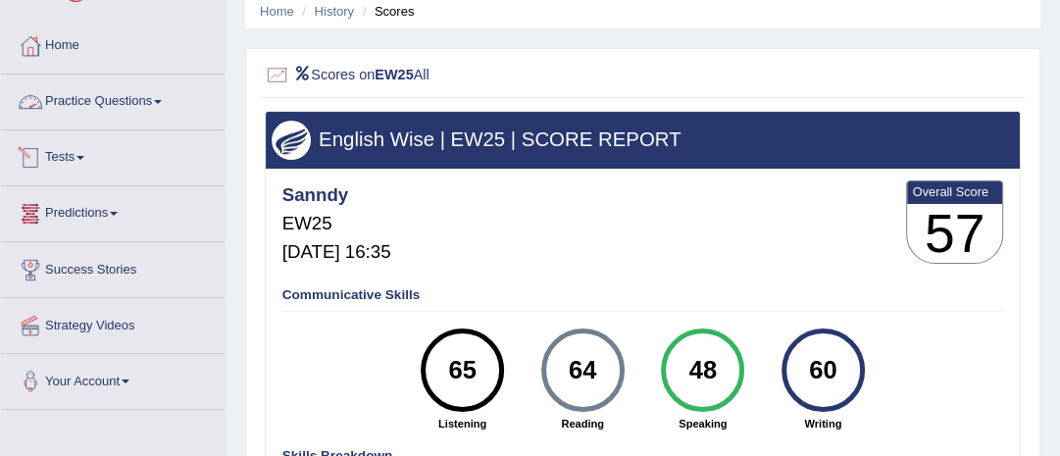
click at [109, 109] on link "Practice Questions" at bounding box center [113, 99] width 224 height 49
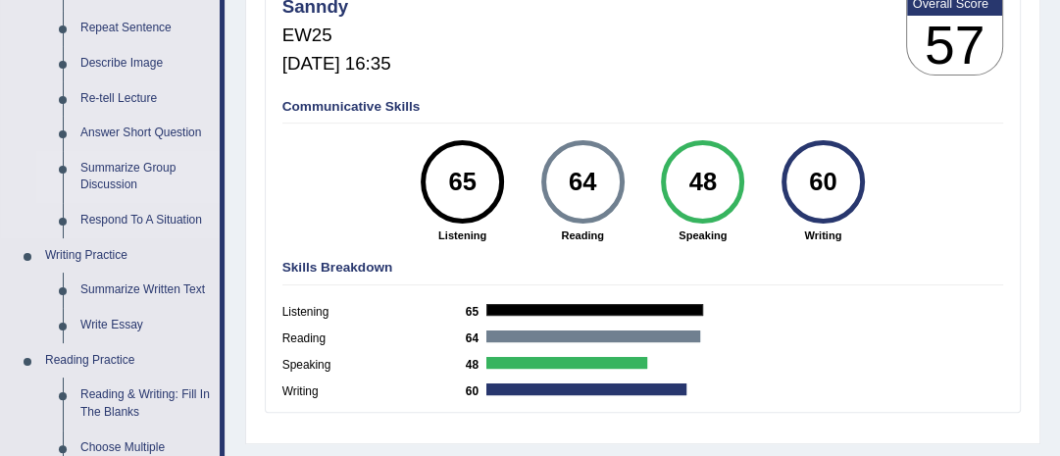
scroll to position [235, 0]
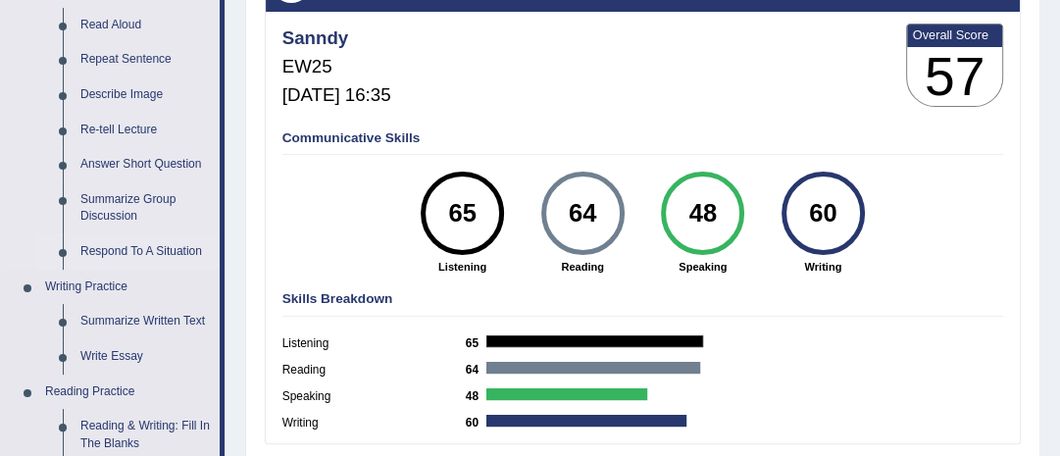
click at [137, 251] on link "Respond To A Situation" at bounding box center [146, 251] width 148 height 35
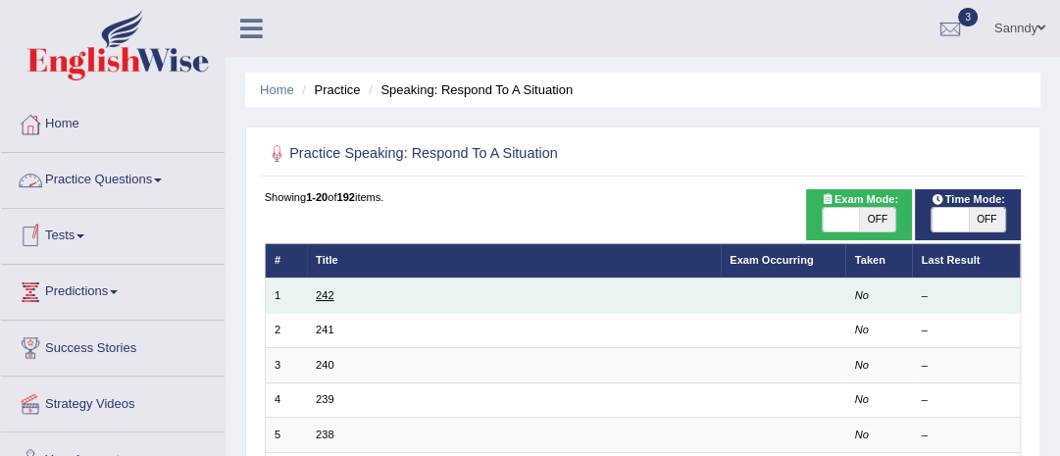
click at [327, 298] on link "242" at bounding box center [325, 295] width 18 height 12
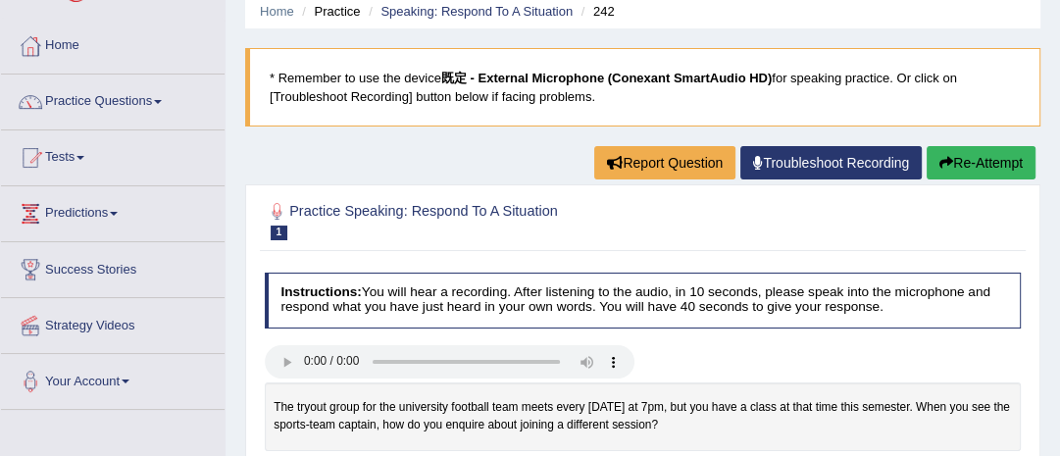
scroll to position [157, 0]
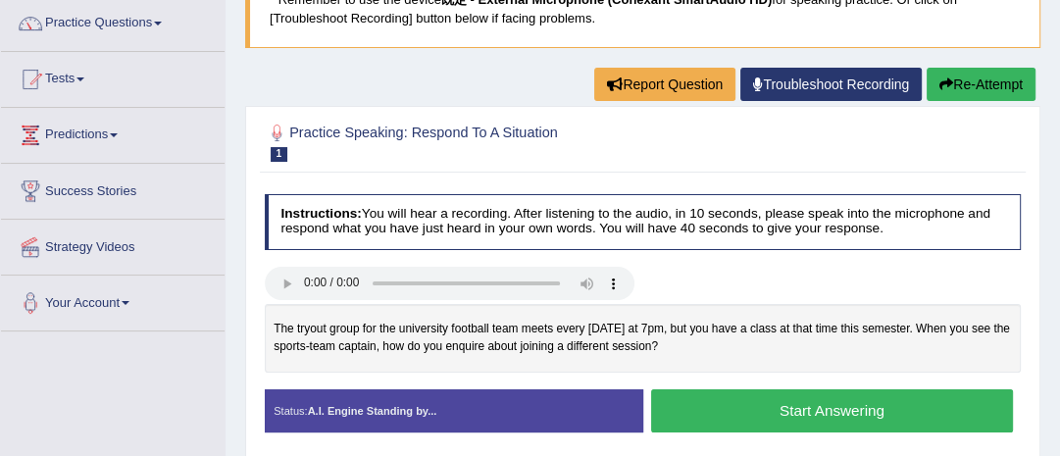
click at [809, 408] on button "Start Answering" at bounding box center [832, 410] width 362 height 42
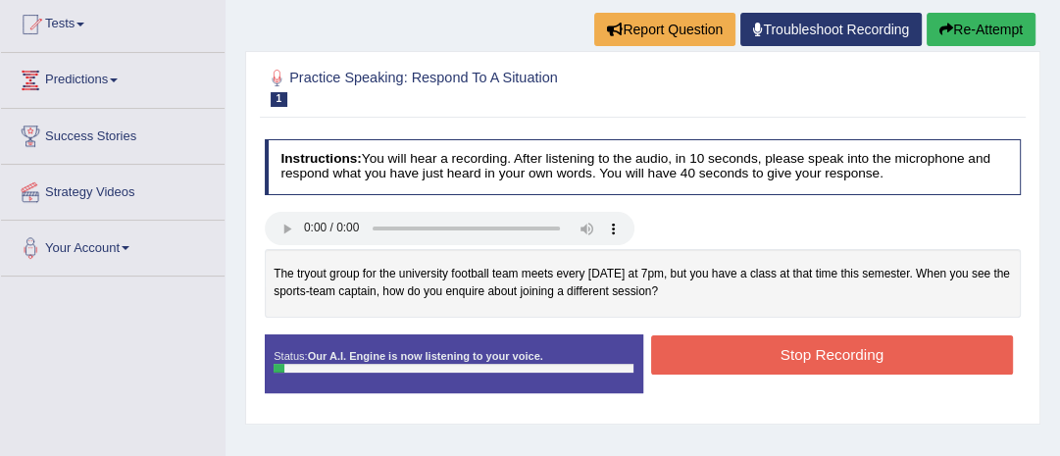
scroll to position [314, 0]
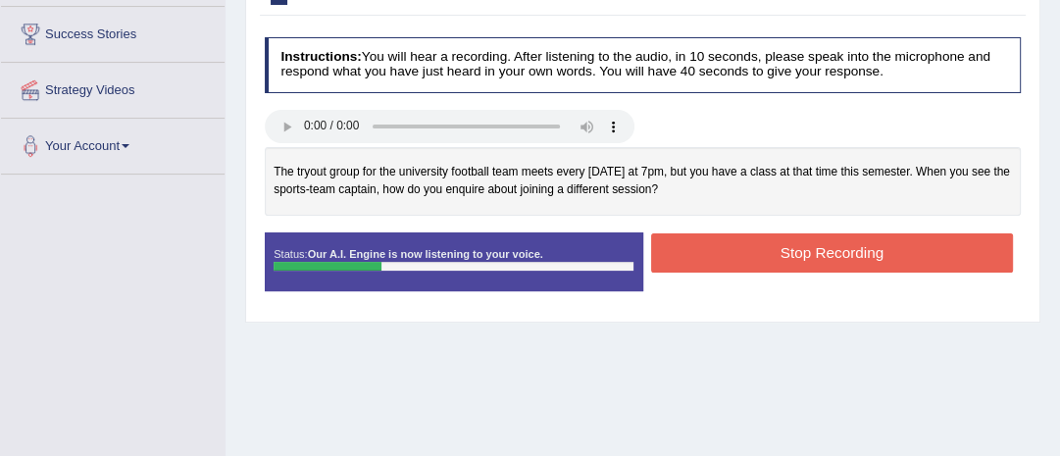
click at [734, 248] on button "Stop Recording" at bounding box center [832, 252] width 362 height 38
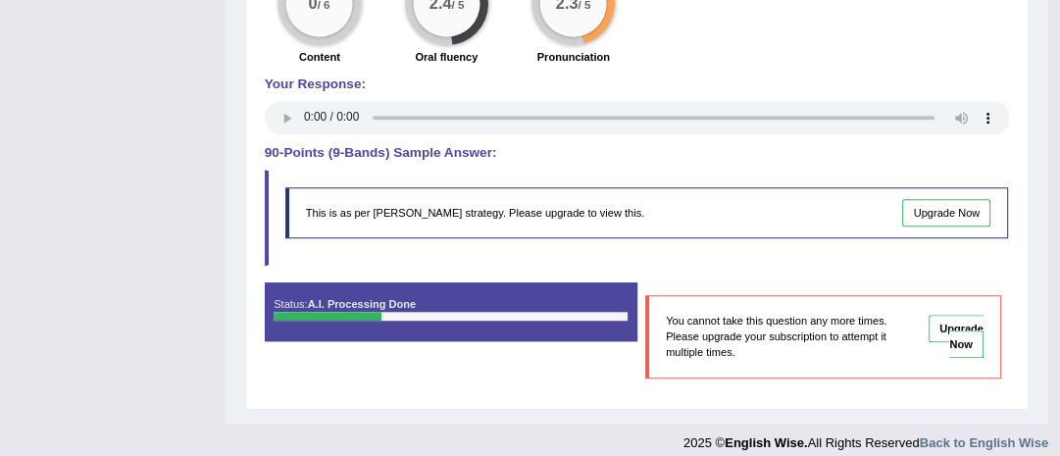
scroll to position [858, 0]
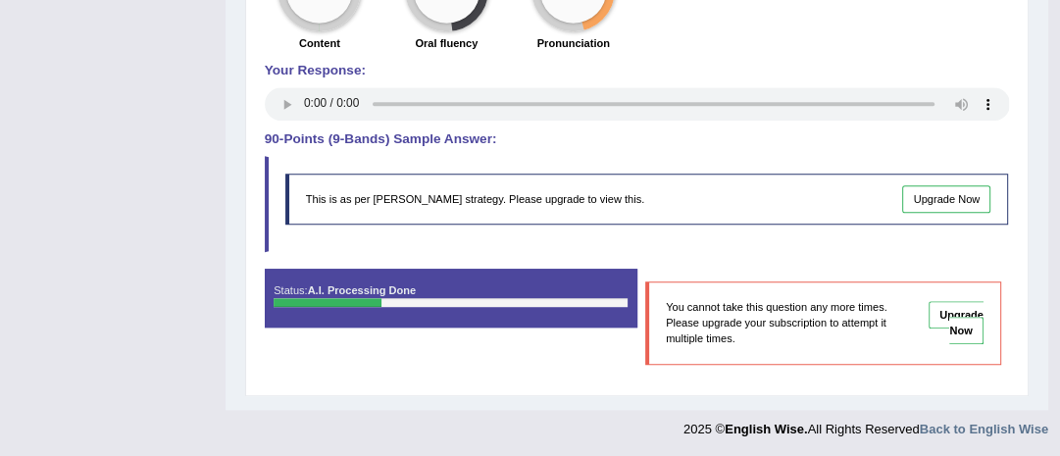
click at [310, 133] on h4 "90-Points (9-Bands) Sample Answer:" at bounding box center [638, 139] width 746 height 15
click at [382, 139] on h4 "90-Points (9-Bands) Sample Answer:" at bounding box center [638, 139] width 746 height 15
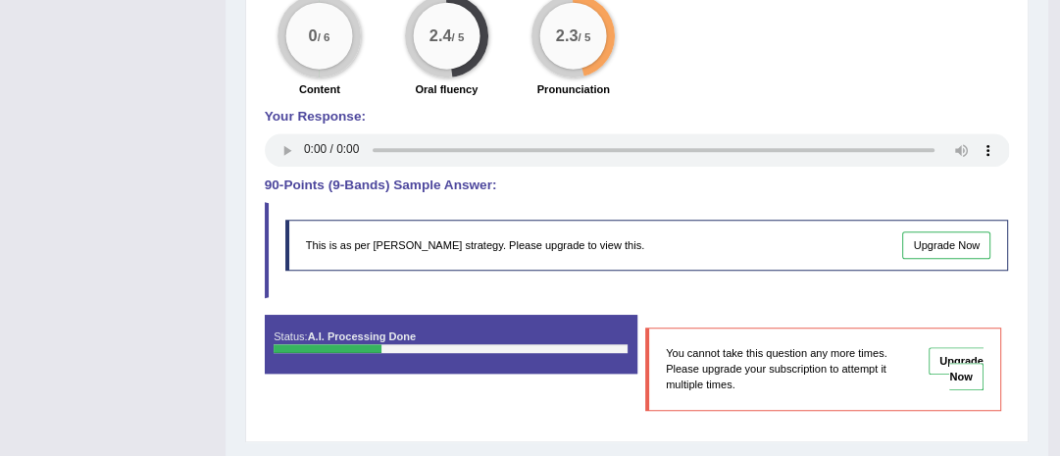
scroll to position [780, 0]
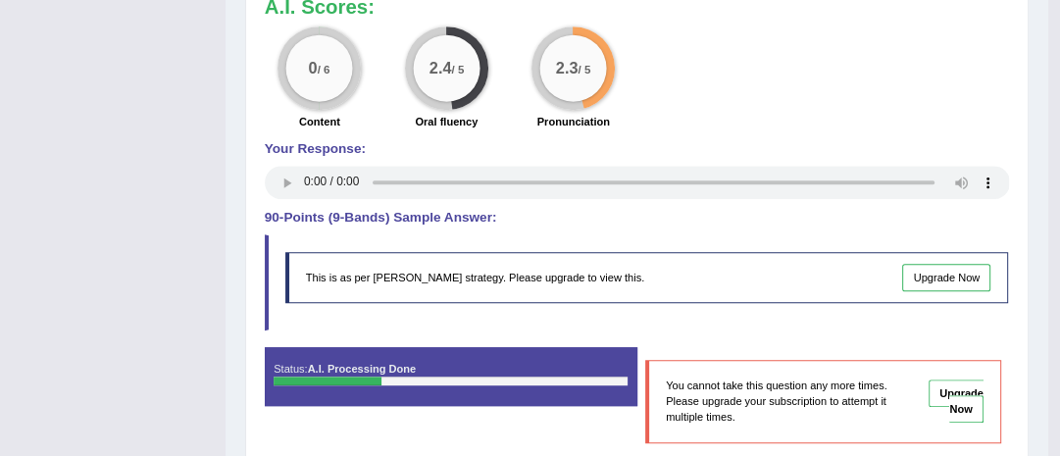
click at [342, 215] on h4 "90-Points (9-Bands) Sample Answer:" at bounding box center [638, 218] width 746 height 15
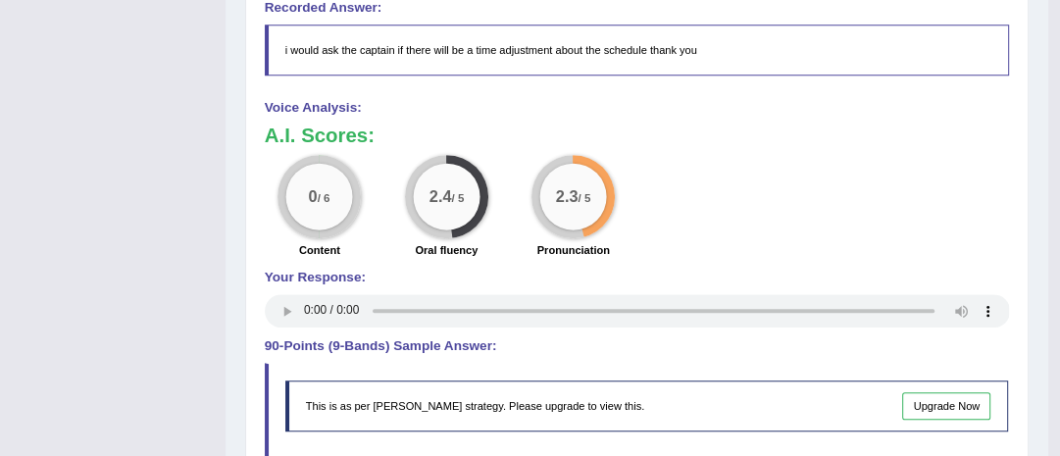
scroll to position [623, 0]
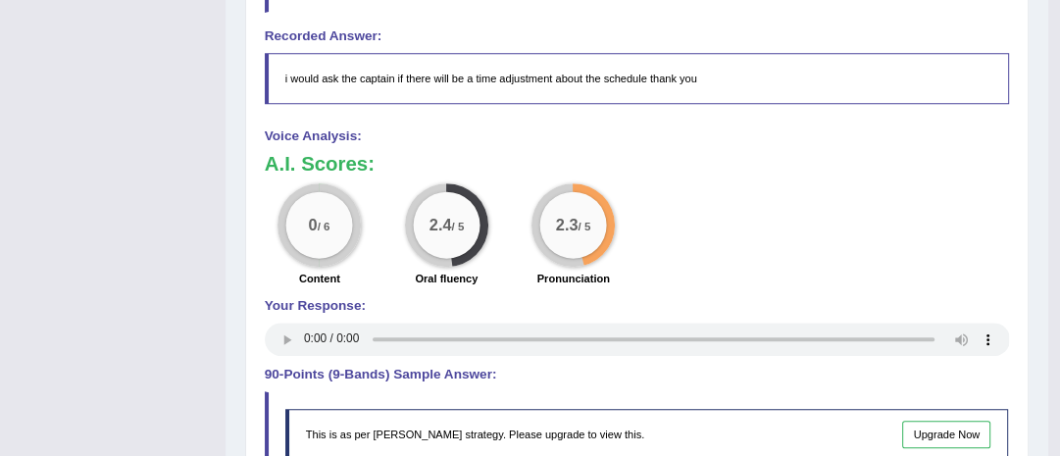
click at [318, 229] on small "/ 6" at bounding box center [324, 226] width 13 height 13
click at [317, 211] on div "0 / 6" at bounding box center [319, 224] width 67 height 67
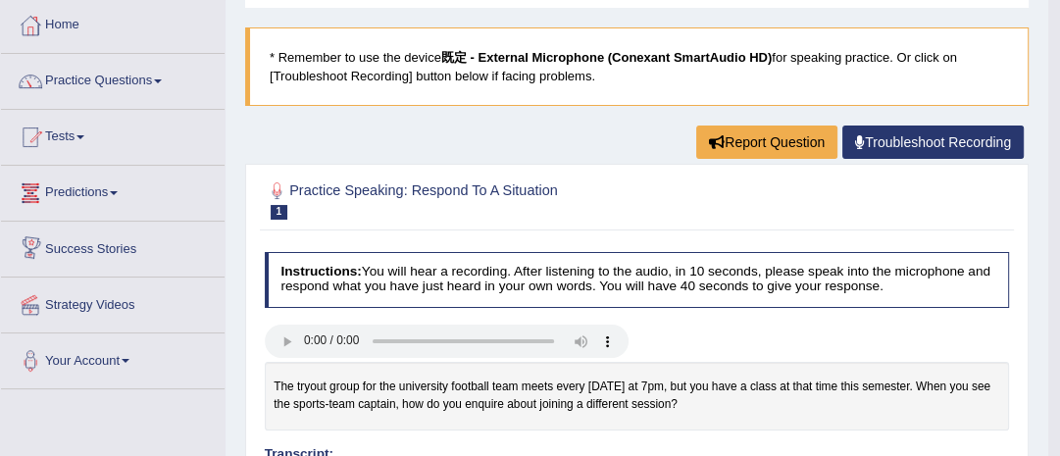
scroll to position [0, 0]
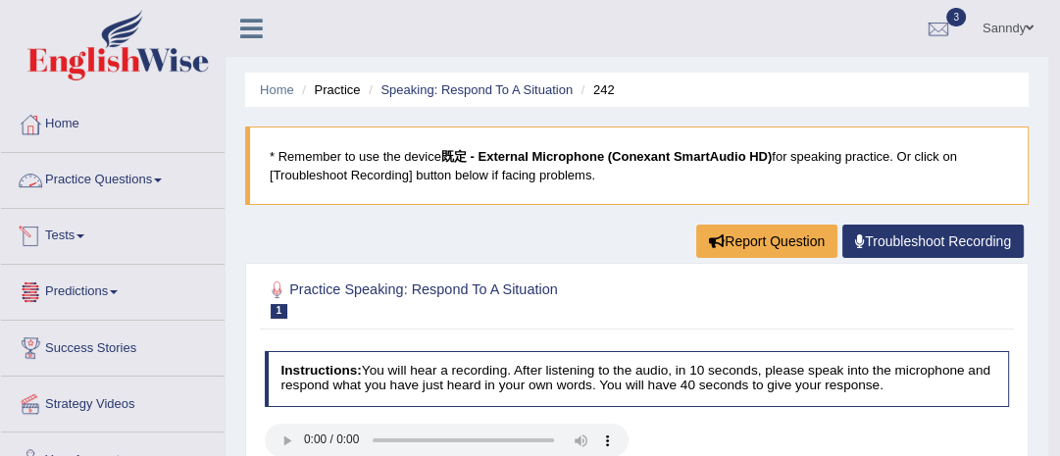
click at [112, 184] on link "Practice Questions" at bounding box center [113, 177] width 224 height 49
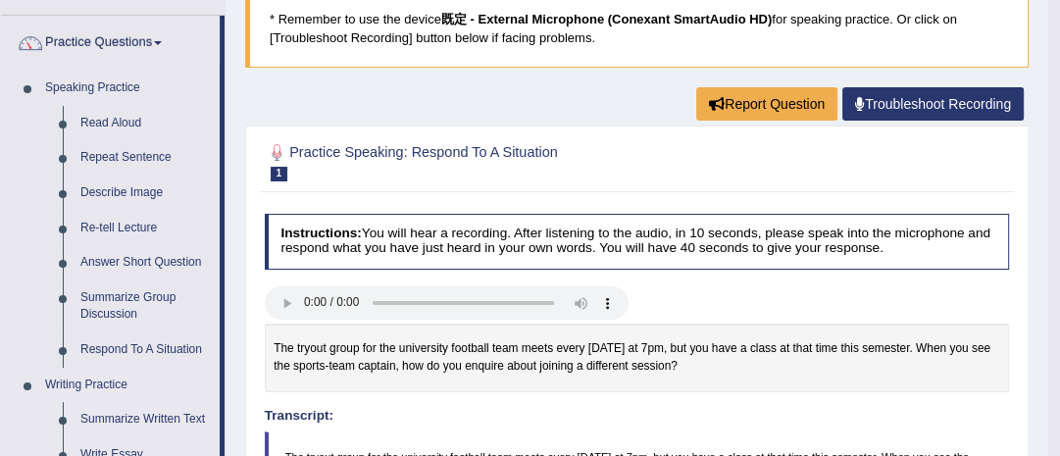
scroll to position [157, 0]
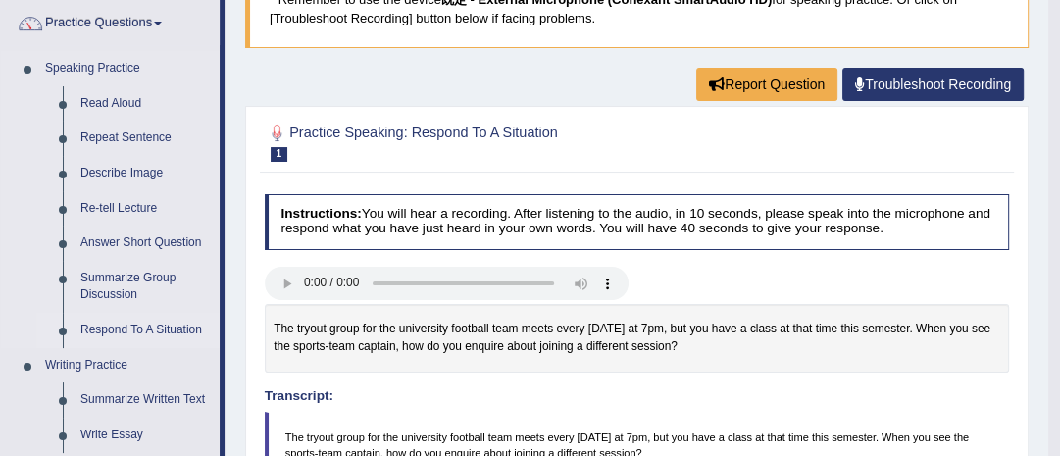
click at [143, 325] on link "Respond To A Situation" at bounding box center [146, 330] width 148 height 35
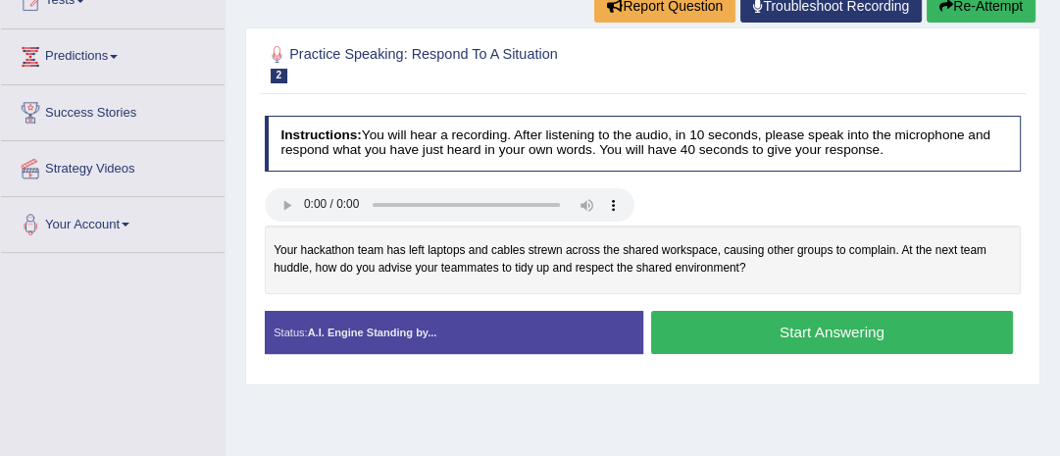
click at [755, 329] on button "Start Answering" at bounding box center [832, 332] width 362 height 42
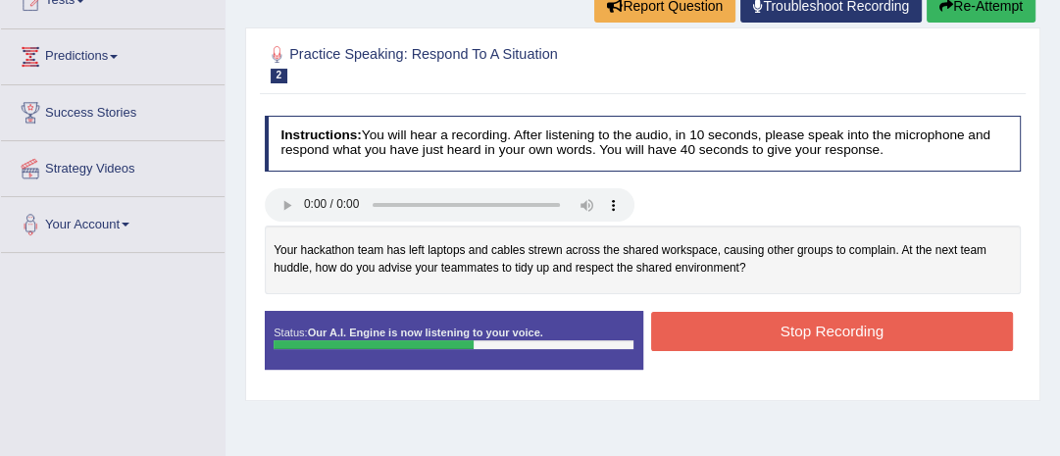
click at [821, 323] on button "Stop Recording" at bounding box center [832, 331] width 362 height 38
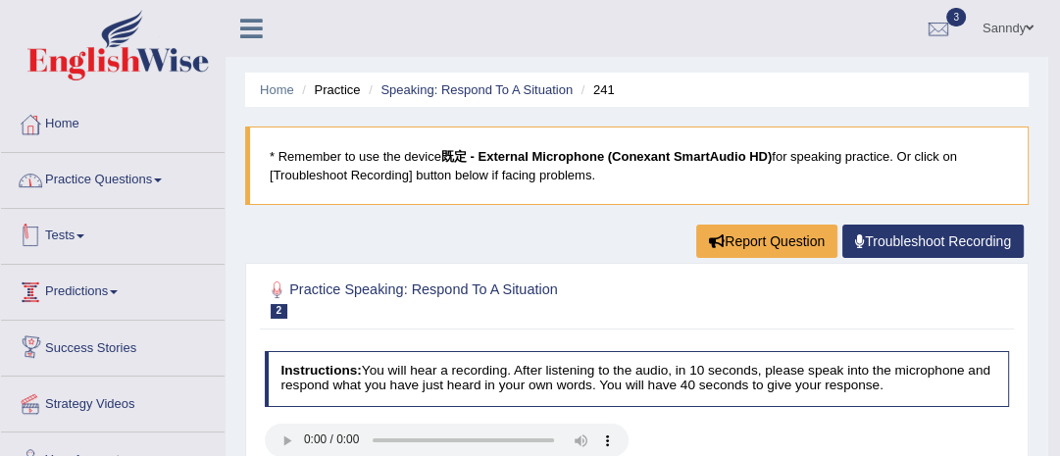
click at [158, 186] on link "Practice Questions" at bounding box center [113, 177] width 224 height 49
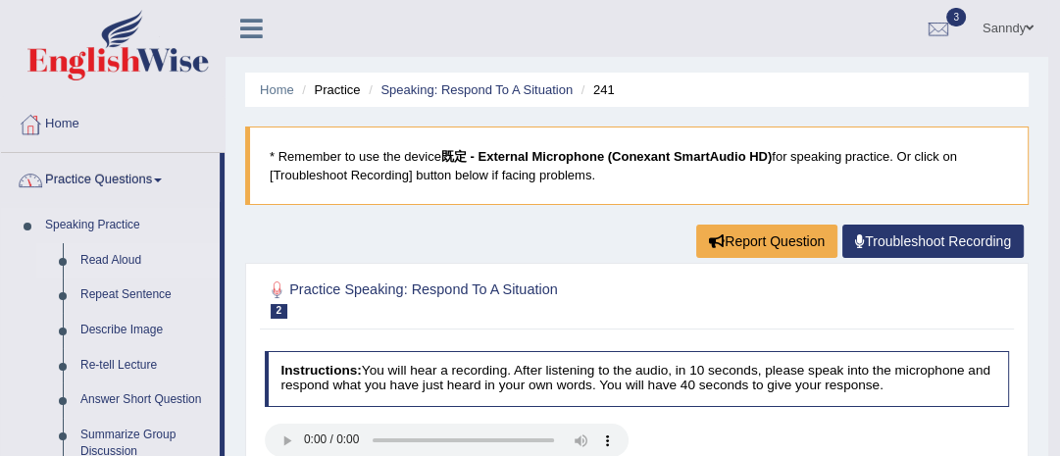
click at [126, 262] on link "Read Aloud" at bounding box center [146, 260] width 148 height 35
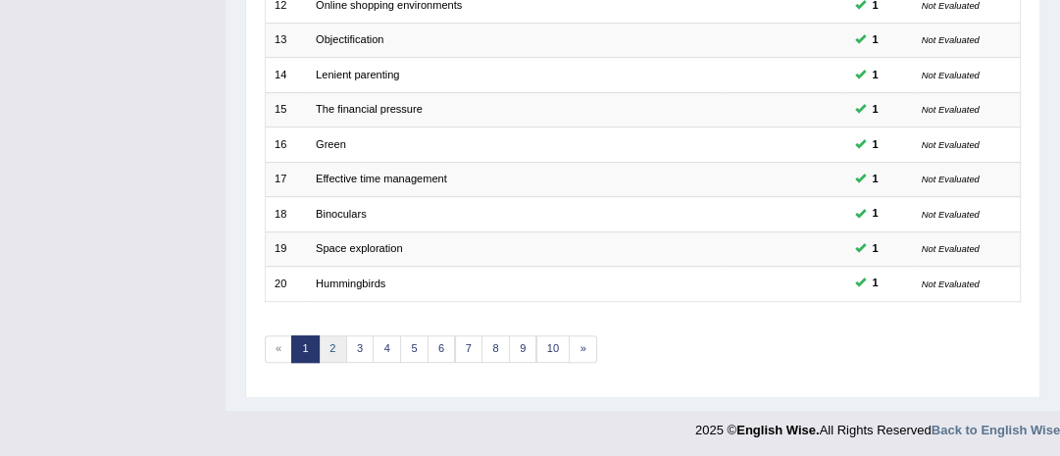
click at [330, 342] on link "2" at bounding box center [333, 348] width 28 height 27
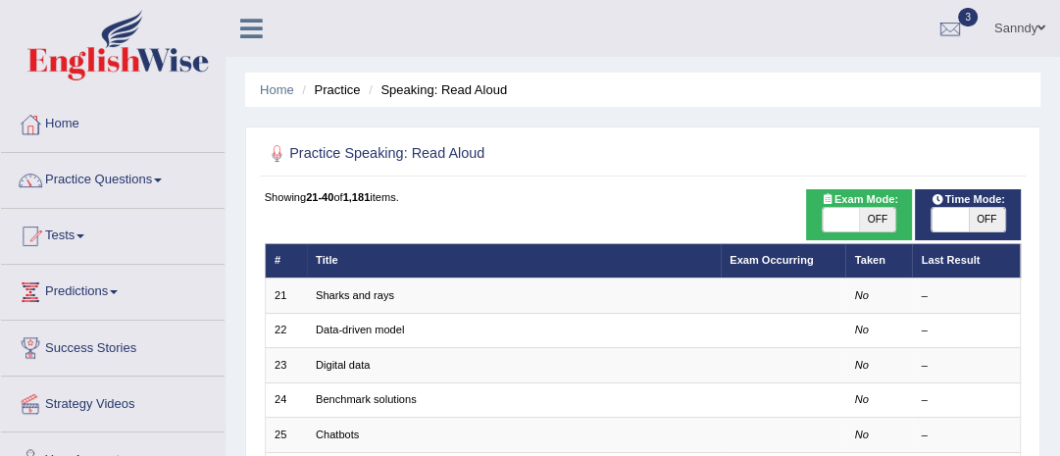
click at [367, 294] on link "Sharks and rays" at bounding box center [355, 295] width 78 height 12
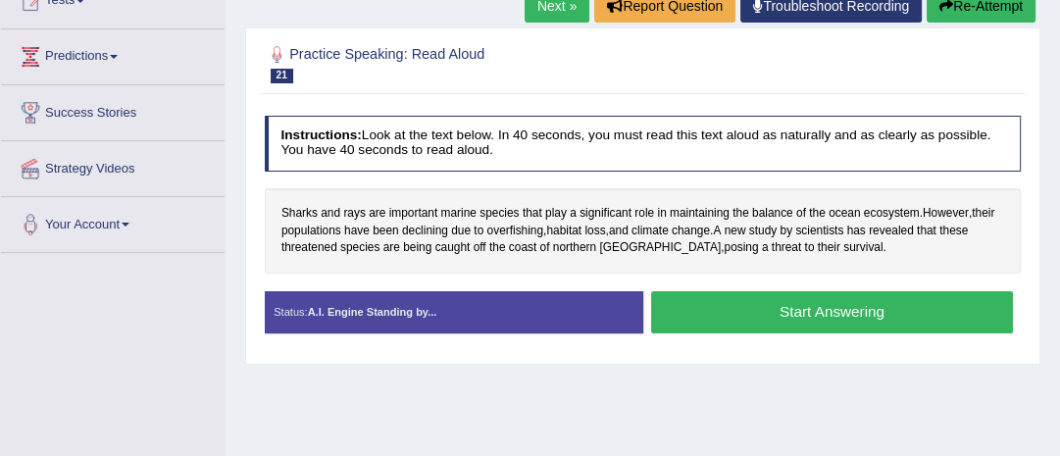
click at [762, 313] on button "Start Answering" at bounding box center [832, 312] width 362 height 42
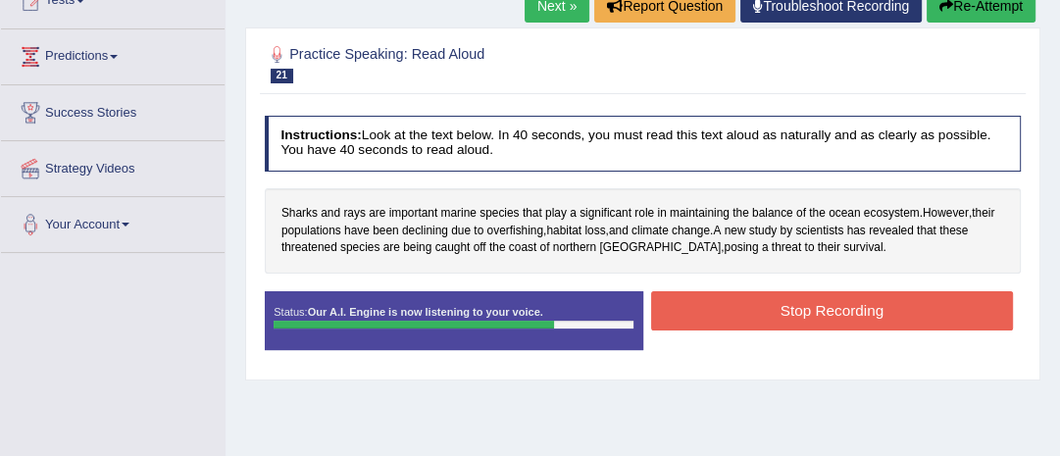
click at [780, 310] on button "Stop Recording" at bounding box center [832, 310] width 362 height 38
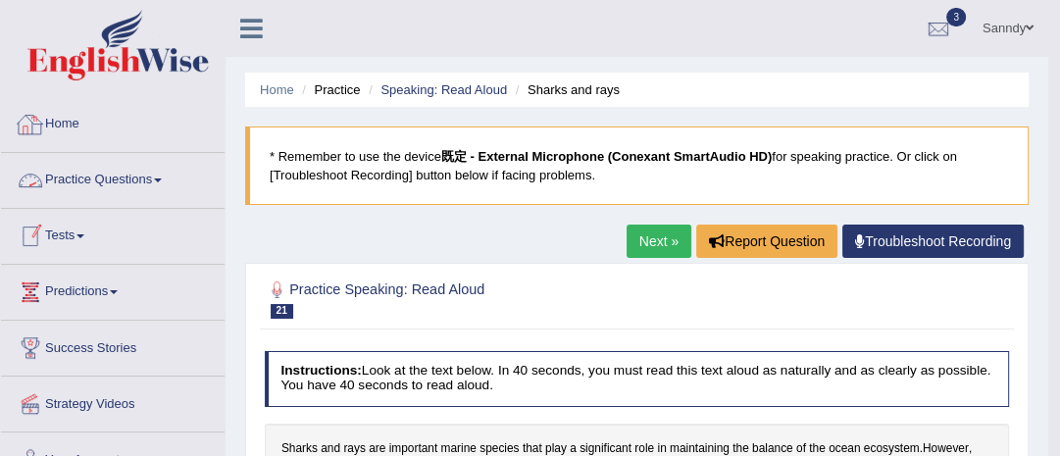
click at [102, 179] on link "Practice Questions" at bounding box center [113, 177] width 224 height 49
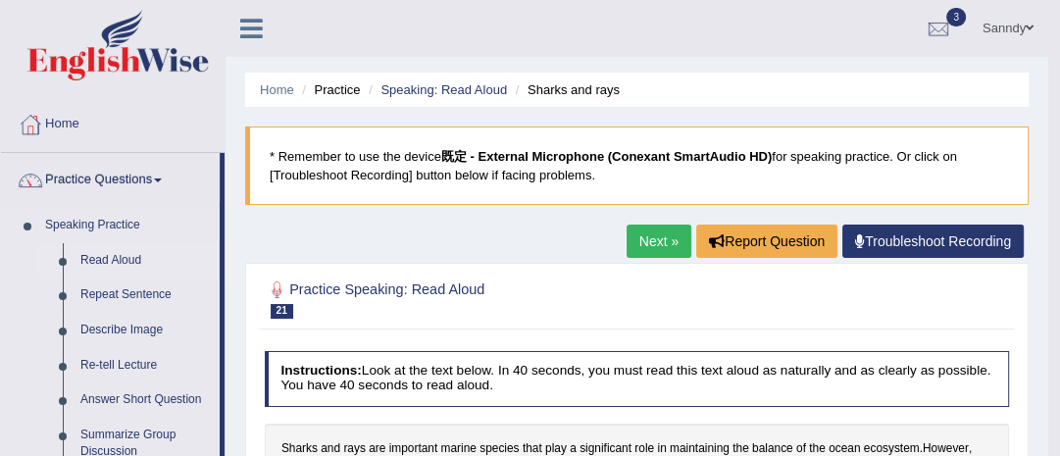
click at [122, 253] on link "Read Aloud" at bounding box center [146, 260] width 148 height 35
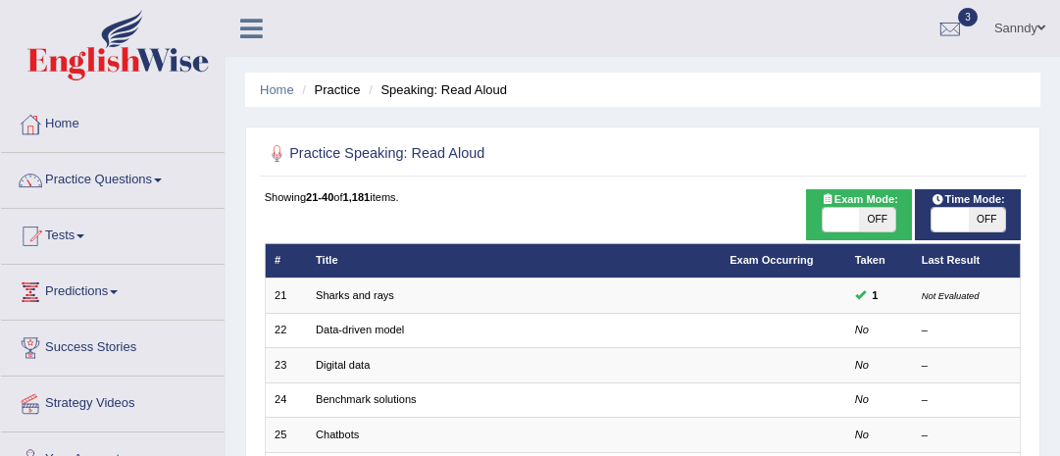
click at [358, 324] on link "Data-driven model" at bounding box center [360, 330] width 88 height 12
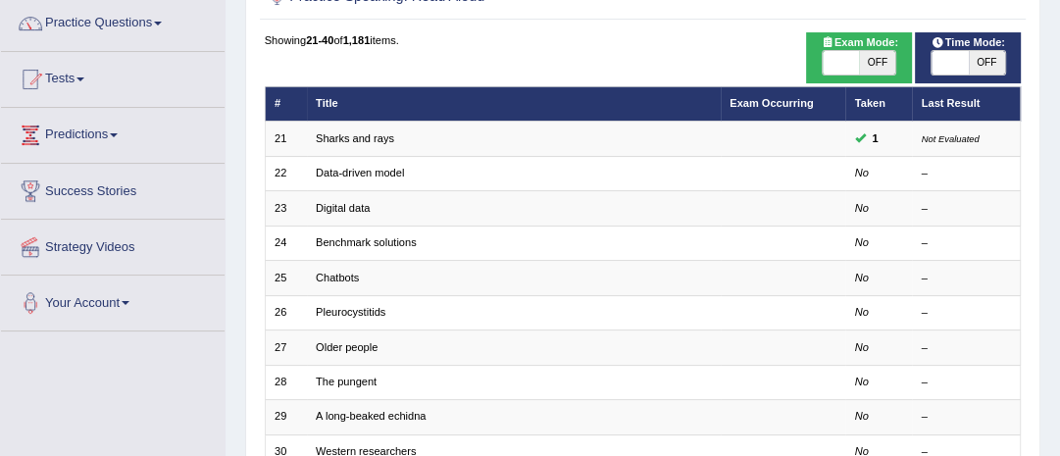
scroll to position [157, 0]
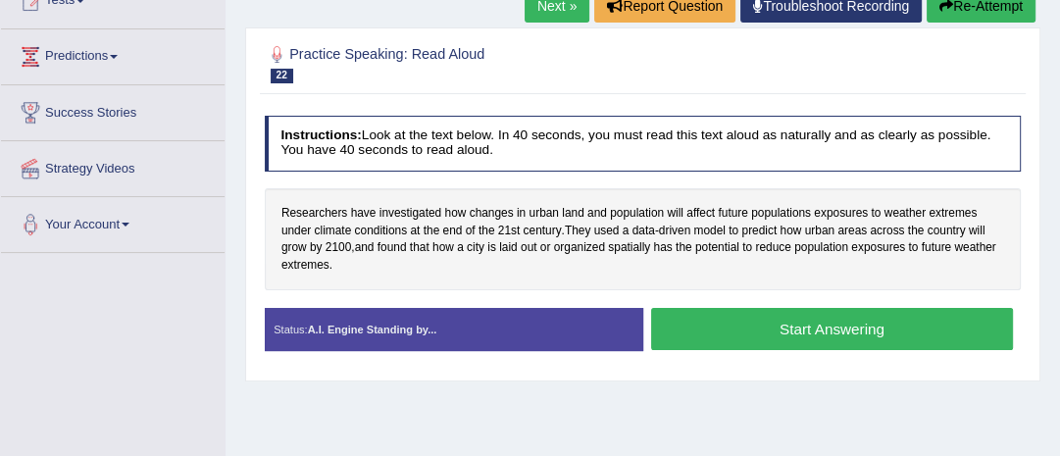
click at [746, 329] on button "Start Answering" at bounding box center [832, 329] width 362 height 42
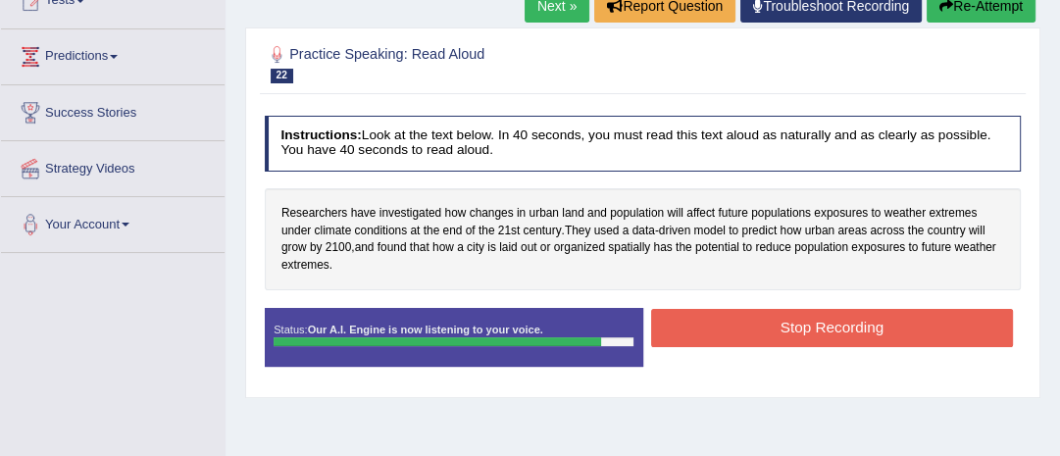
click at [758, 323] on button "Stop Recording" at bounding box center [832, 328] width 362 height 38
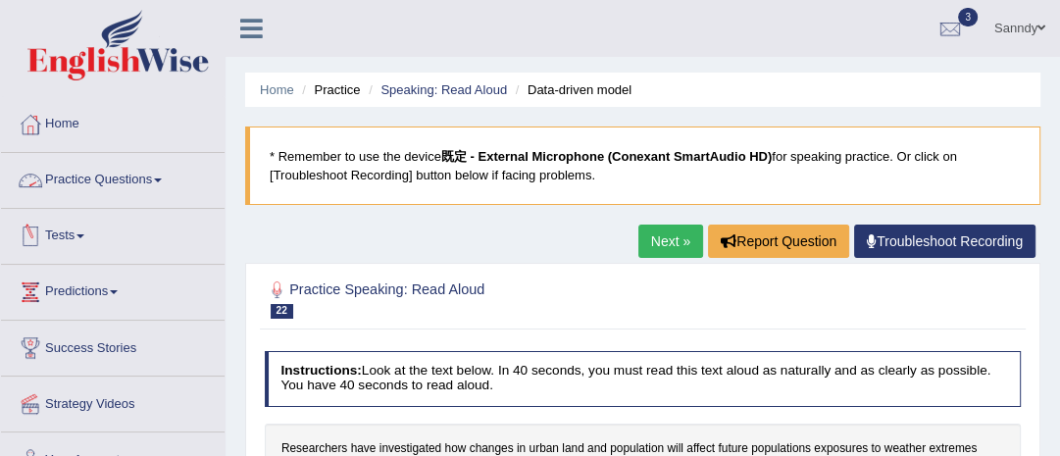
click at [108, 180] on link "Practice Questions" at bounding box center [113, 177] width 224 height 49
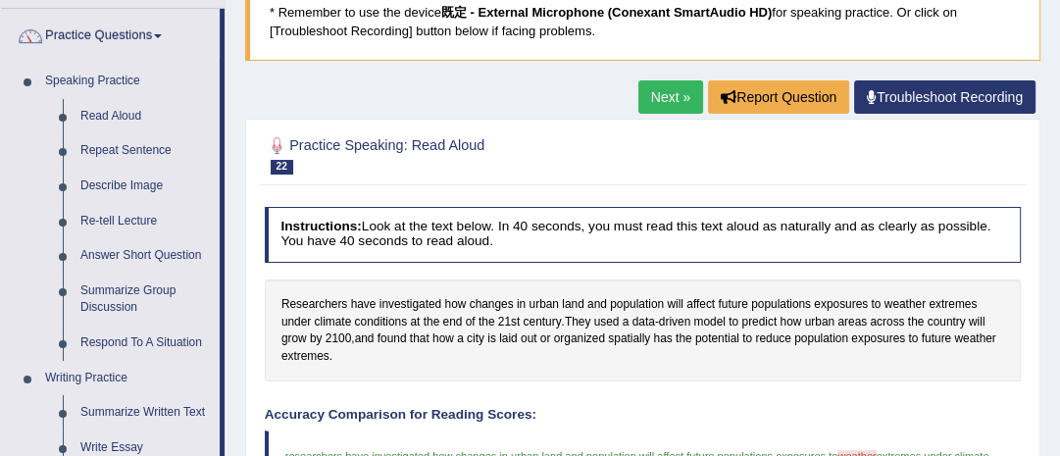
scroll to position [157, 0]
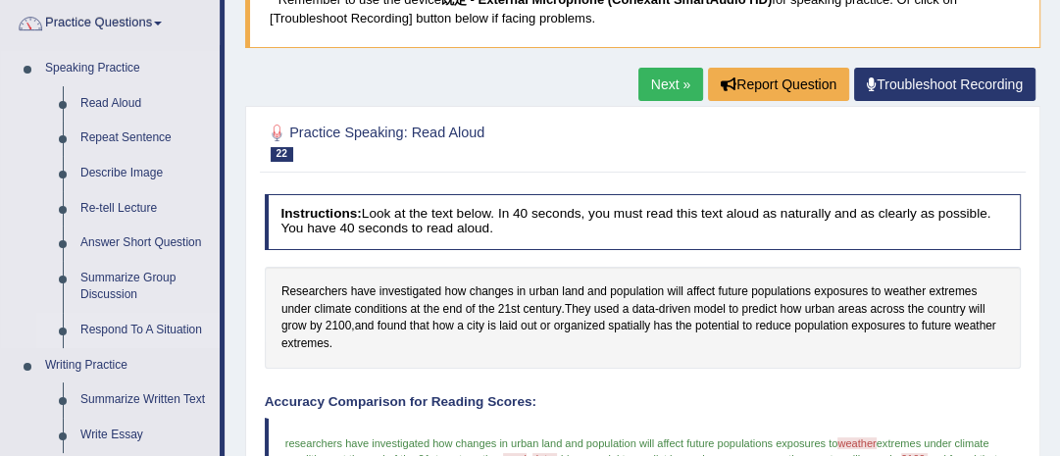
click at [124, 330] on link "Respond To A Situation" at bounding box center [146, 330] width 148 height 35
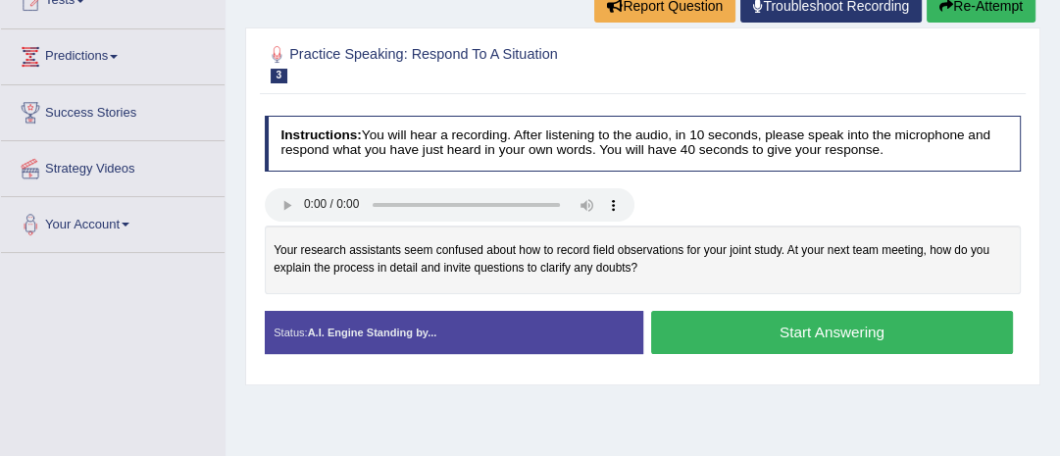
click at [764, 333] on button "Start Answering" at bounding box center [832, 332] width 362 height 42
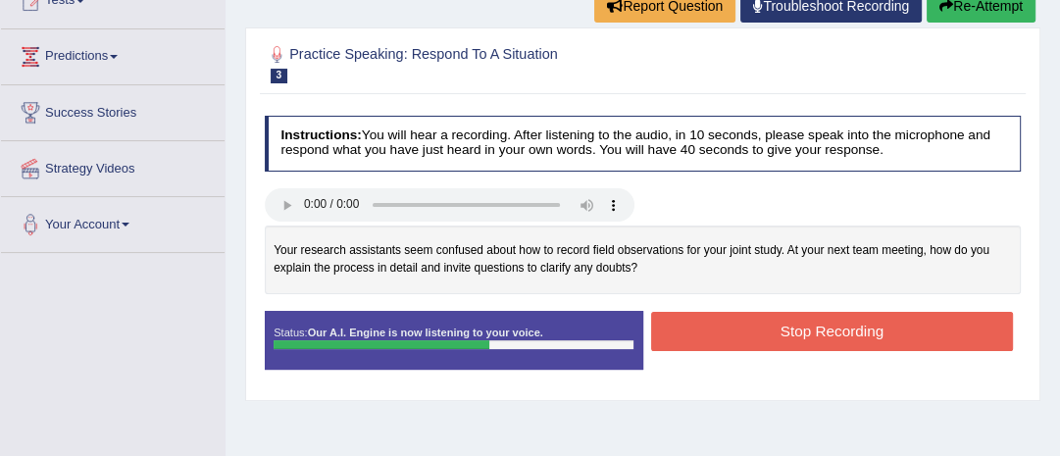
click at [749, 330] on button "Stop Recording" at bounding box center [832, 331] width 362 height 38
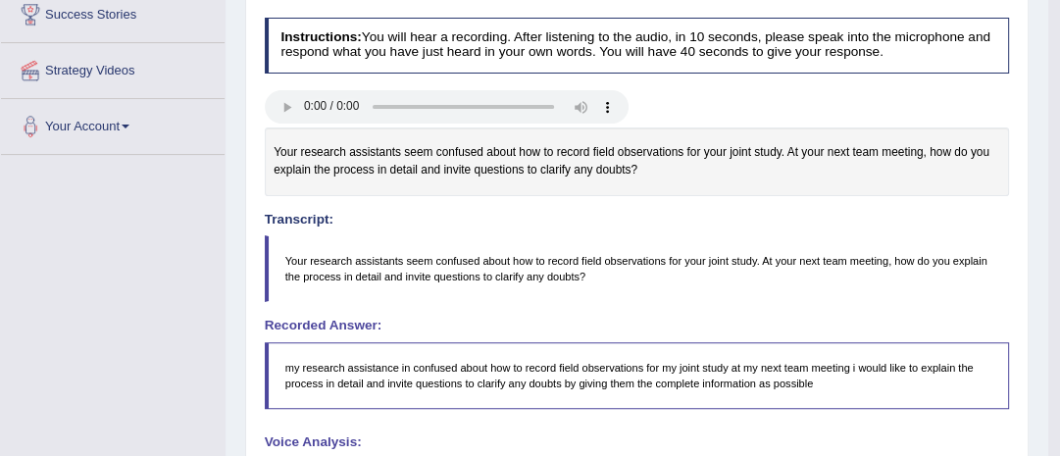
scroll to position [314, 0]
